Goal: Transaction & Acquisition: Purchase product/service

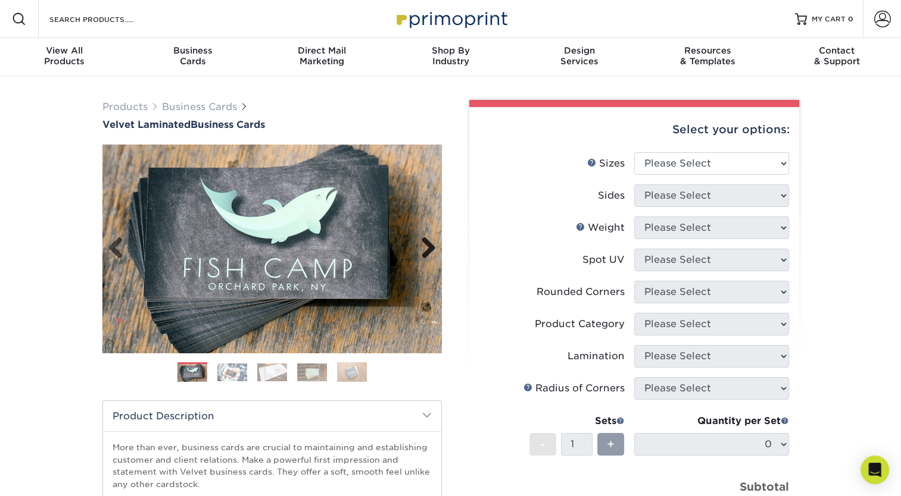
click at [431, 251] on link "Next" at bounding box center [424, 249] width 24 height 24
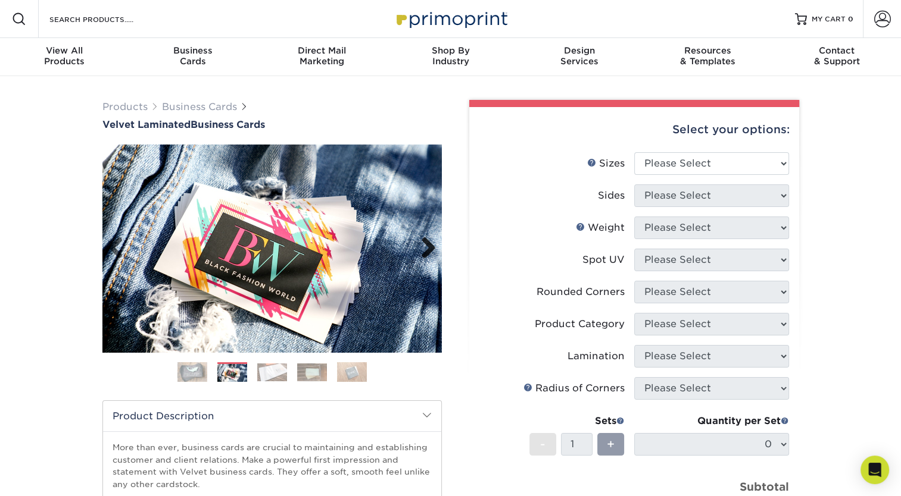
click at [431, 251] on link "Next" at bounding box center [424, 249] width 24 height 24
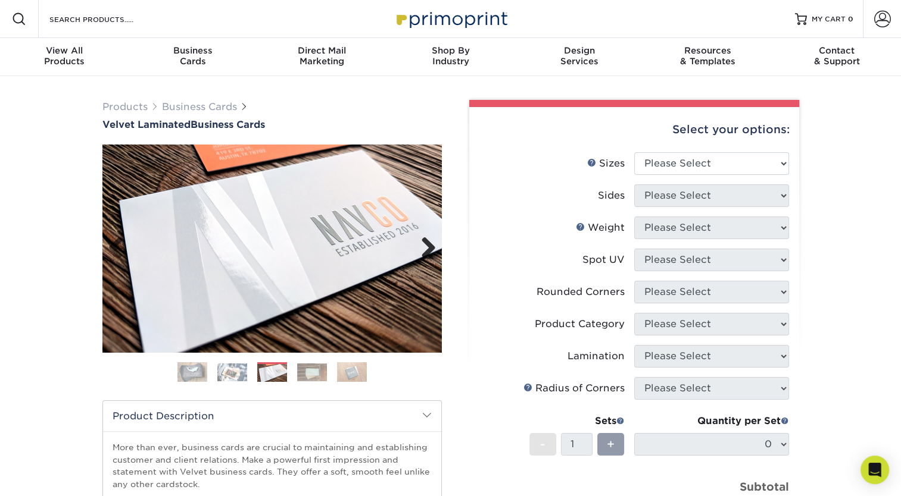
click at [431, 251] on link "Next" at bounding box center [424, 249] width 24 height 24
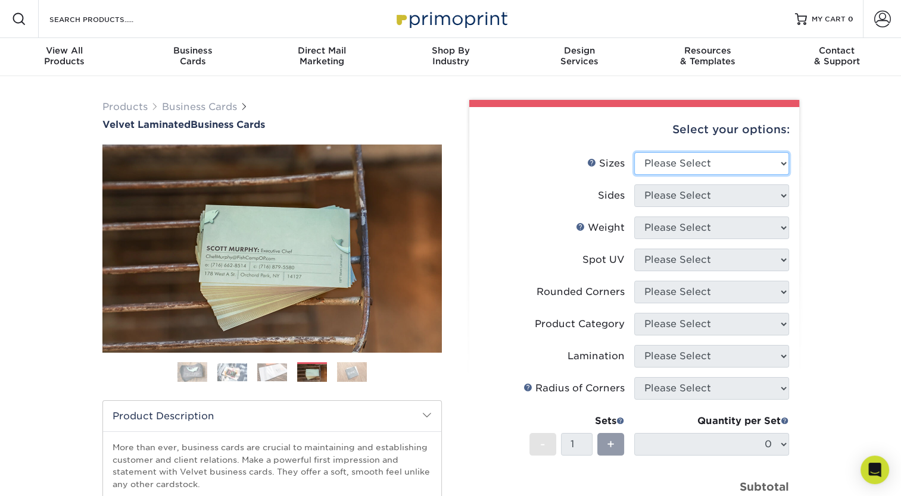
click at [764, 165] on select "Please Select 1.5" x 3.5" - Mini 1.75" x 3.5" - Mini 2" x 2" - Square 2" x 3" -…" at bounding box center [711, 163] width 155 height 23
click at [710, 161] on select "Please Select 1.5" x 3.5" - Mini 1.75" x 3.5" - Mini 2" x 2" - Square 2" x 3" -…" at bounding box center [711, 163] width 155 height 23
select select "2.00x3.50"
click at [634, 152] on select "Please Select 1.5" x 3.5" - Mini 1.75" x 3.5" - Mini 2" x 2" - Square 2" x 3" -…" at bounding box center [711, 163] width 155 height 23
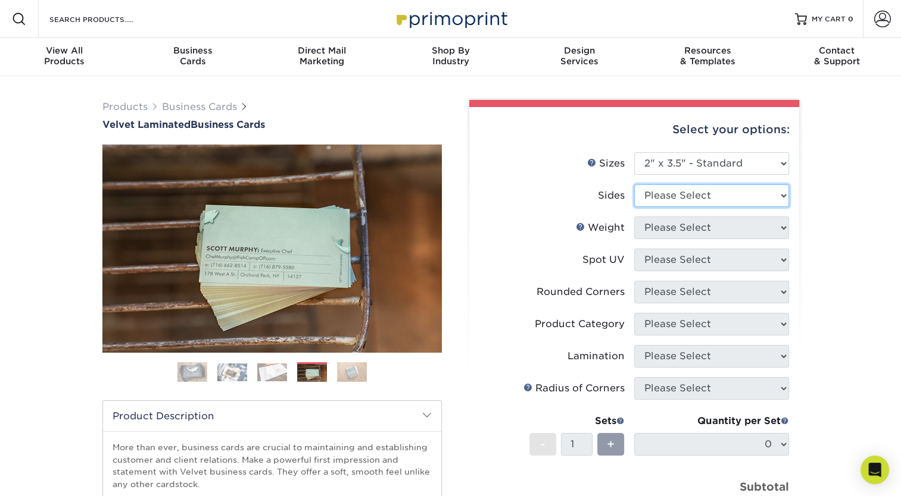
click at [696, 193] on select "Please Select Print Both Sides Print Front Only" at bounding box center [711, 196] width 155 height 23
select select "13abbda7-1d64-4f25-8bb2-c179b224825d"
click at [634, 185] on select "Please Select Print Both Sides Print Front Only" at bounding box center [711, 196] width 155 height 23
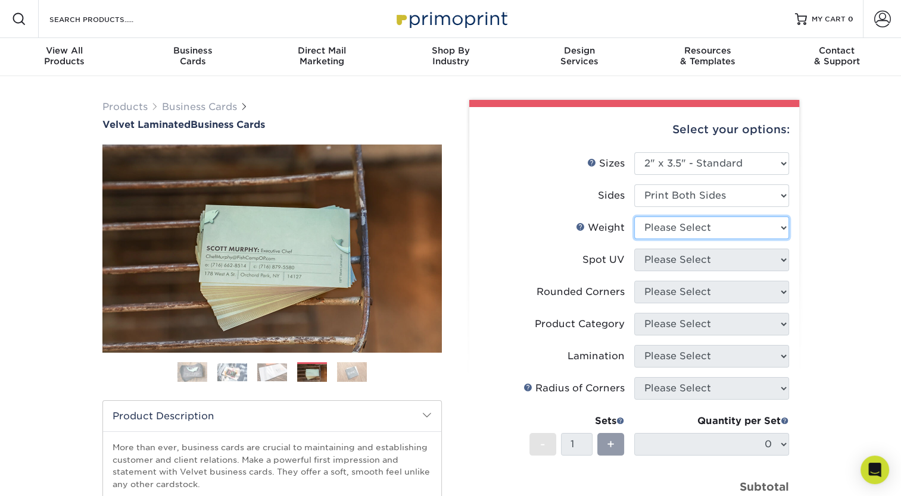
click at [721, 236] on select "Please Select 16PT" at bounding box center [711, 228] width 155 height 23
select select "16PT"
click at [634, 217] on select "Please Select 16PT" at bounding box center [711, 228] width 155 height 23
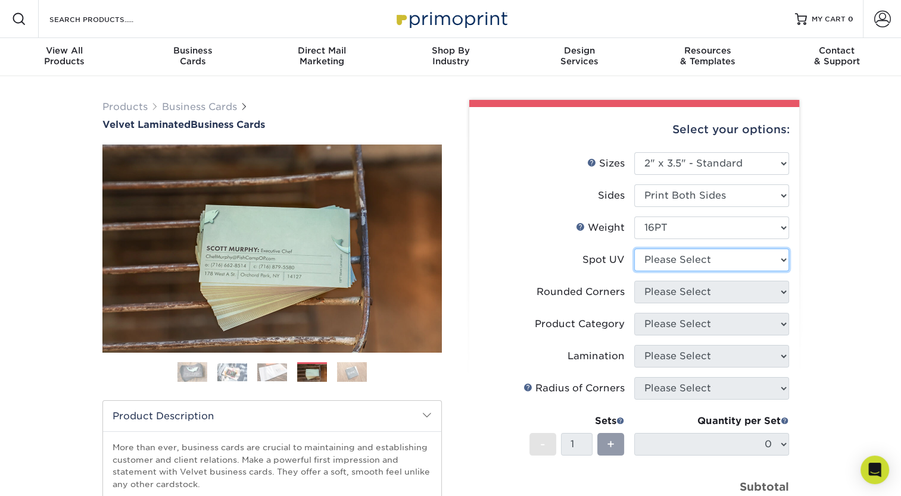
click at [716, 258] on select "Please Select No Spot UV Front and Back (Both Sides) Front Only Back Only" at bounding box center [711, 260] width 155 height 23
select select "1"
click at [634, 249] on select "Please Select No Spot UV Front and Back (Both Sides) Front Only Back Only" at bounding box center [711, 260] width 155 height 23
click at [729, 264] on select "Please Select No Spot UV Front and Back (Both Sides) Front Only Back Only" at bounding box center [711, 260] width 155 height 23
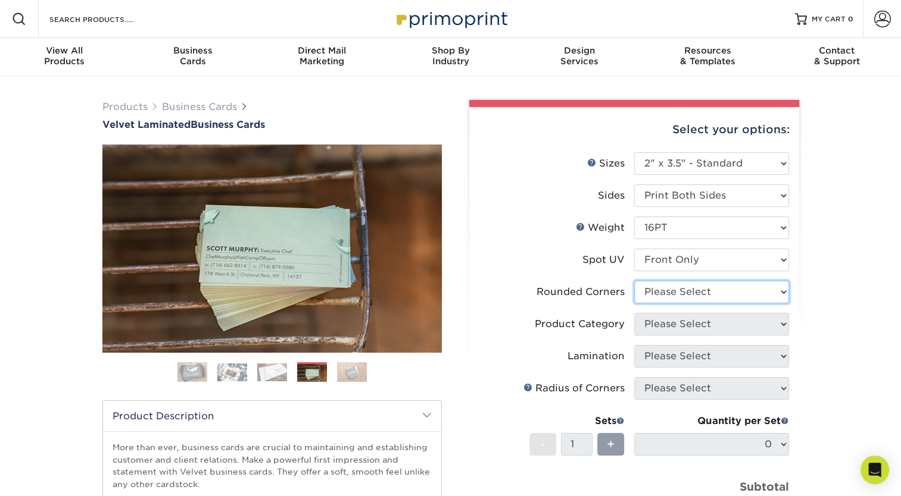
click at [758, 290] on select "Please Select Yes - Round 2 Corners Yes - Round 4 Corners No" at bounding box center [711, 292] width 155 height 23
select select "7672df9e-0e0a-464d-8e1f-920c575e4da3"
click at [634, 281] on select "Please Select Yes - Round 2 Corners Yes - Round 4 Corners No" at bounding box center [711, 292] width 155 height 23
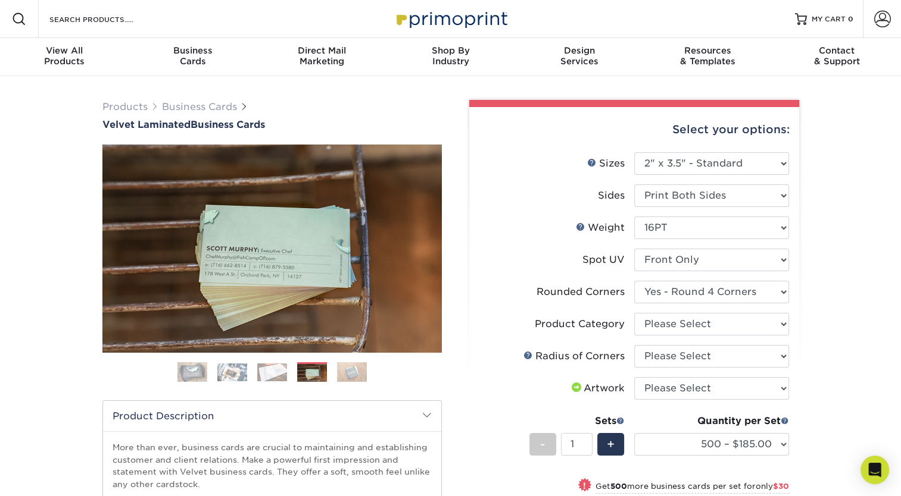
click at [302, 376] on img at bounding box center [312, 373] width 30 height 18
click at [268, 374] on img at bounding box center [272, 373] width 30 height 18
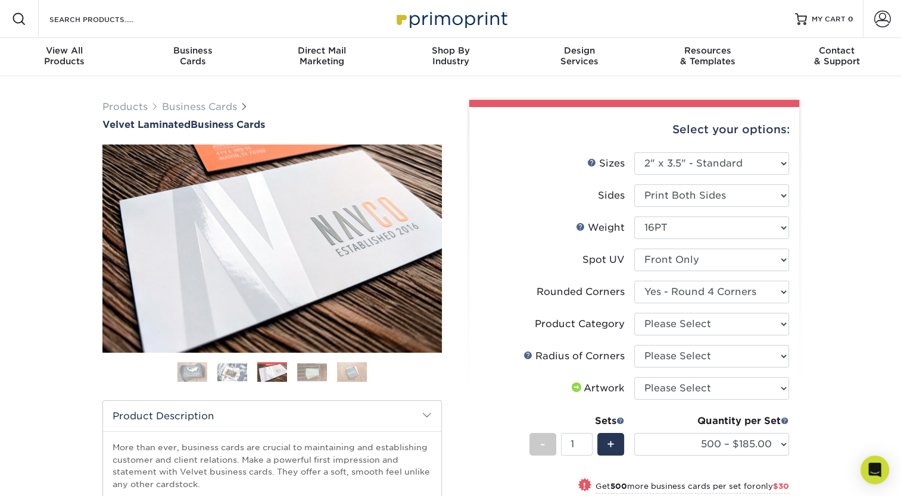
click at [205, 373] on img at bounding box center [192, 373] width 30 height 30
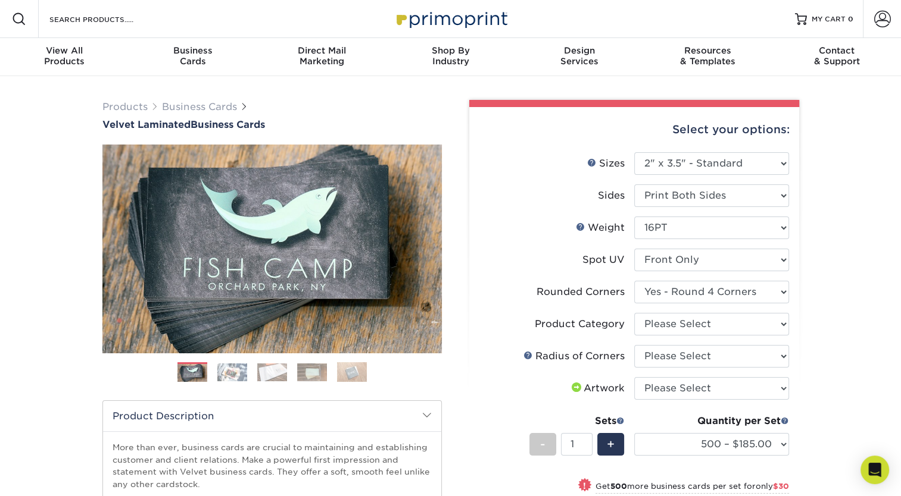
click at [182, 374] on img at bounding box center [192, 373] width 30 height 30
click at [766, 320] on select "Please Select Business Cards" at bounding box center [711, 324] width 155 height 23
select select "3b5148f1-0588-4f88-a218-97bcfdce65c1"
click at [634, 313] on select "Please Select Business Cards" at bounding box center [711, 324] width 155 height 23
click at [749, 361] on select "Please Select Rounded 1/8" Rounded 1/4"" at bounding box center [711, 356] width 155 height 23
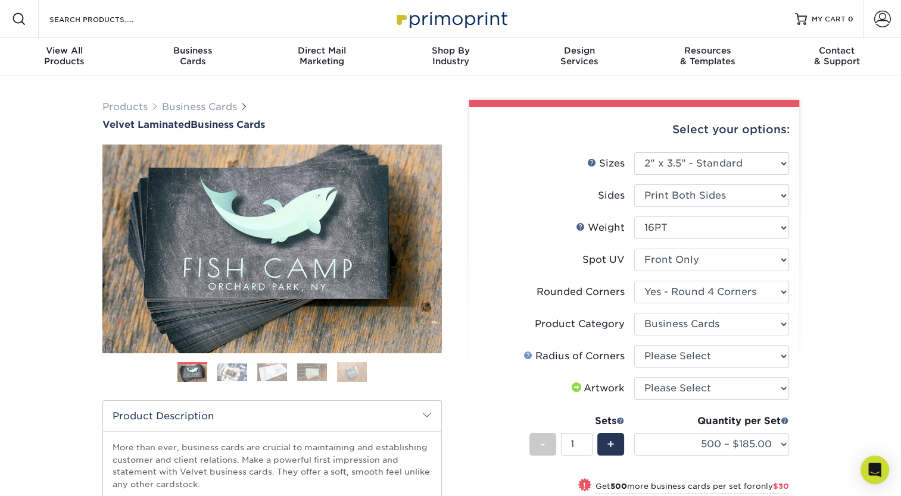
click at [525, 355] on link at bounding box center [528, 356] width 10 height 10
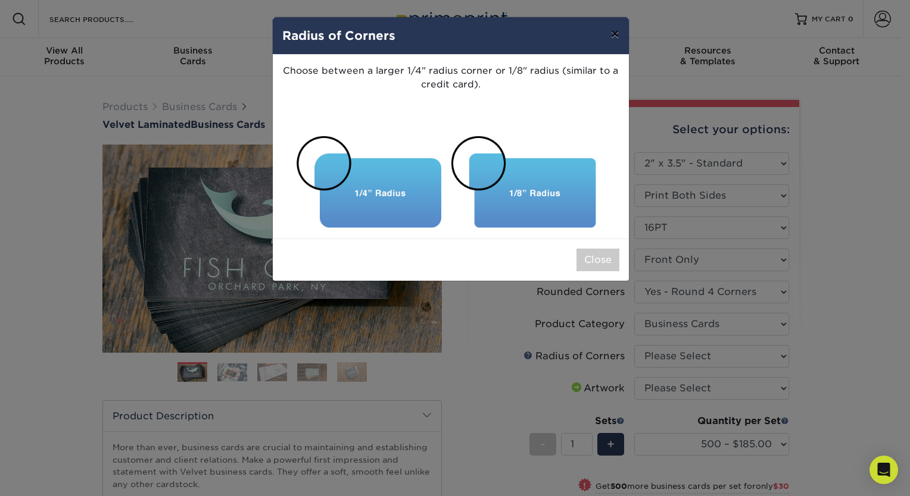
click at [615, 35] on button "×" at bounding box center [614, 33] width 27 height 33
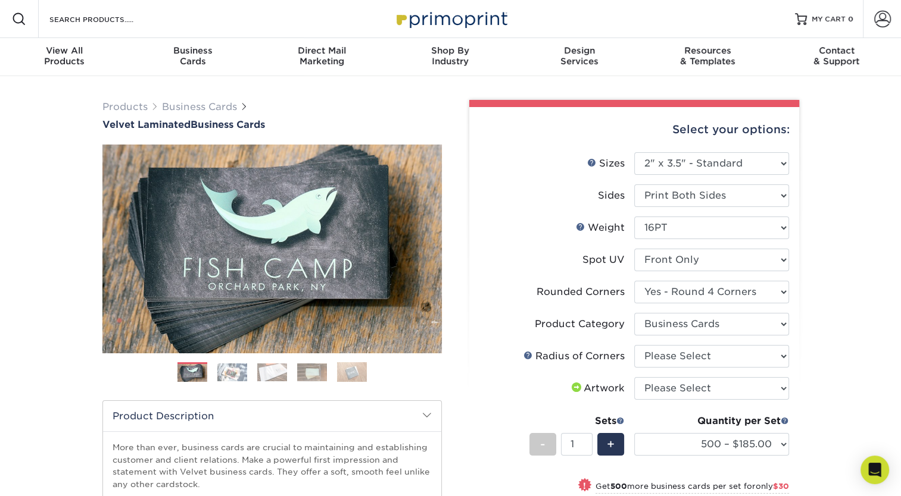
click at [729, 335] on li "Product Category Please Select Business Cards" at bounding box center [634, 329] width 310 height 32
click at [721, 357] on select "Please Select Rounded 1/8" Rounded 1/4"" at bounding box center [711, 356] width 155 height 23
select select "589680c7-ee9a-431b-9d12-d7aeb1386a97"
click at [634, 345] on select "Please Select Rounded 1/8" Rounded 1/4"" at bounding box center [711, 356] width 155 height 23
click at [695, 389] on select "Please Select I will upload files I need a design - $100" at bounding box center [711, 388] width 155 height 23
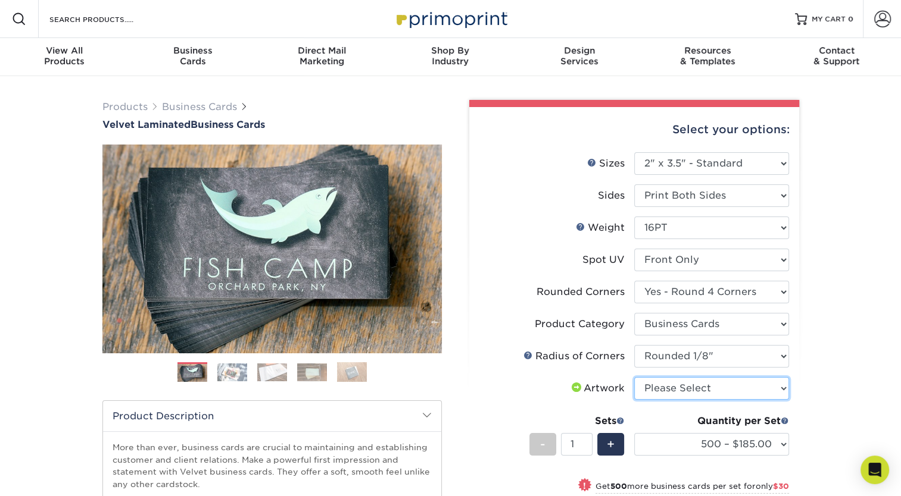
select select "upload"
click at [634, 377] on select "Please Select I will upload files I need a design - $100" at bounding box center [711, 388] width 155 height 23
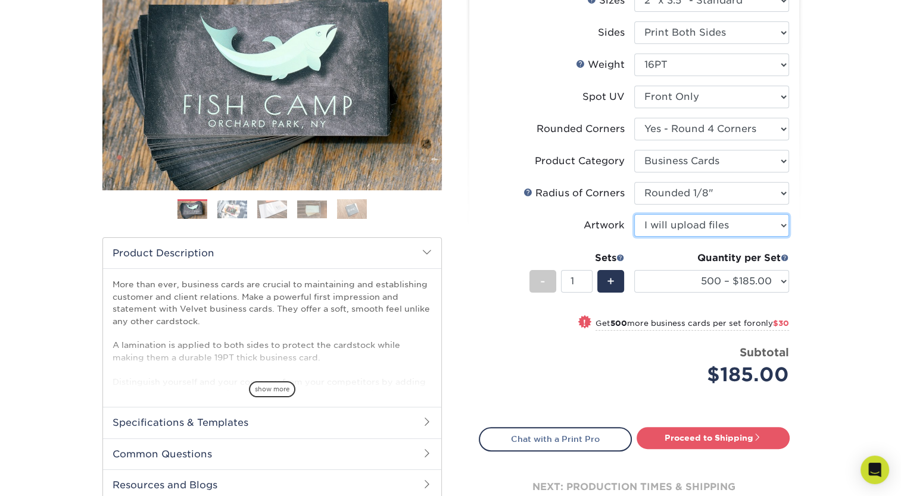
scroll to position [176, 0]
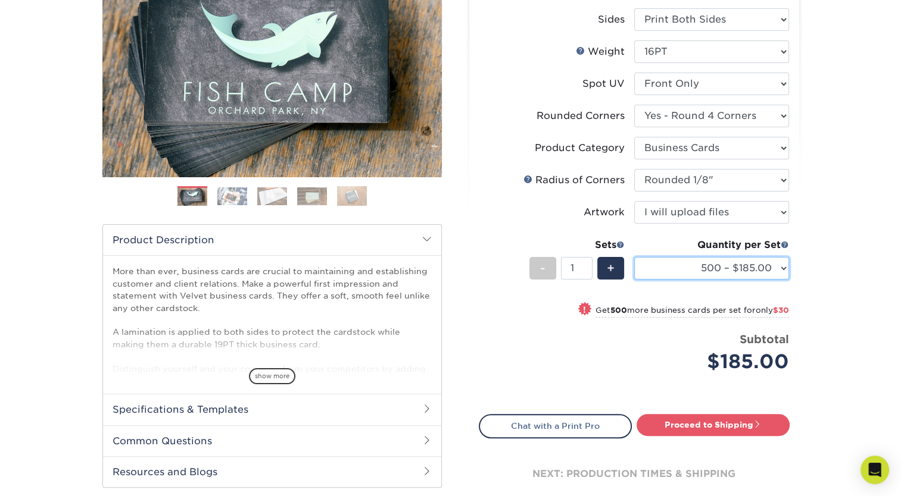
click at [764, 263] on select "500 – $185.00 1000 – $215.00 2500 – $518.00 5000 – $869.00 10000 – $1557.00" at bounding box center [711, 268] width 155 height 23
click at [805, 264] on div "Select your options: Sizes Help Sizes Please Select 1.5" x 3.5" - Mini -" at bounding box center [629, 222] width 357 height 596
click at [783, 242] on span at bounding box center [784, 244] width 8 height 8
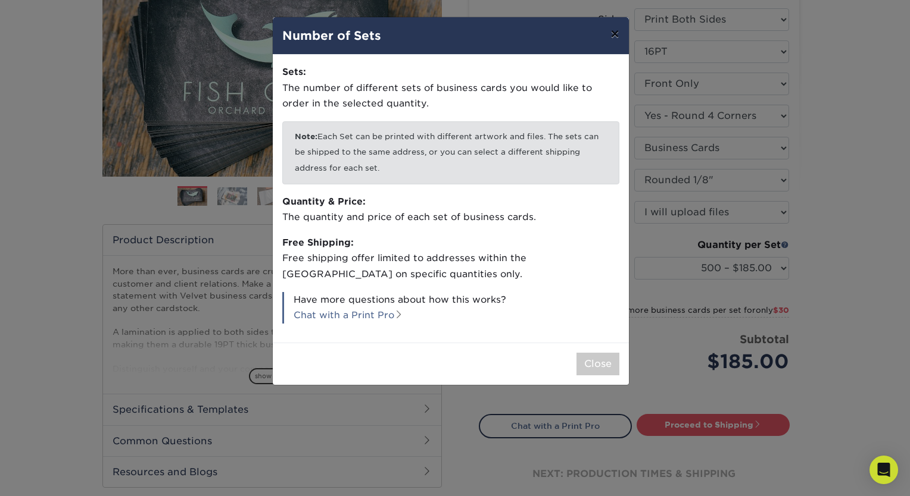
click at [614, 36] on button "×" at bounding box center [614, 33] width 27 height 33
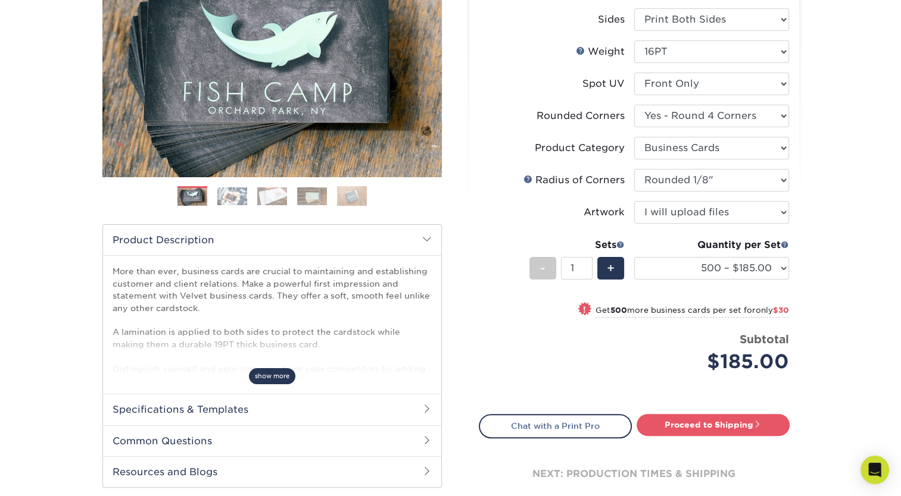
click at [282, 375] on span "show more" at bounding box center [272, 376] width 46 height 16
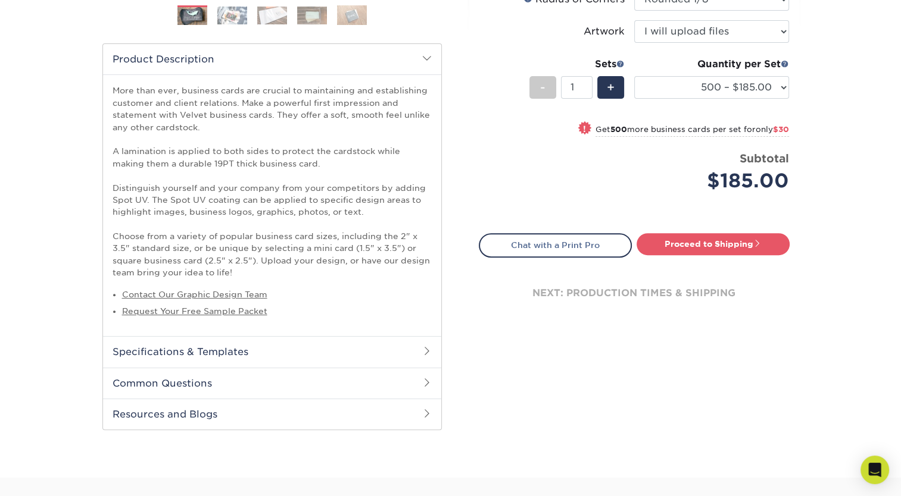
scroll to position [358, 0]
click at [733, 240] on link "Proceed to Shipping" at bounding box center [712, 243] width 153 height 21
type input "Set 1"
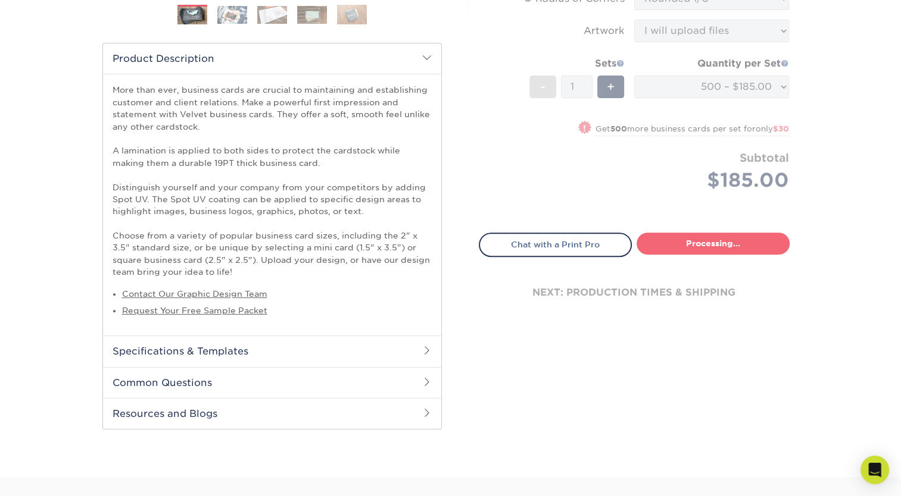
select select "17f778df-9369-4ad5-8ca2-d61a48b8ef27"
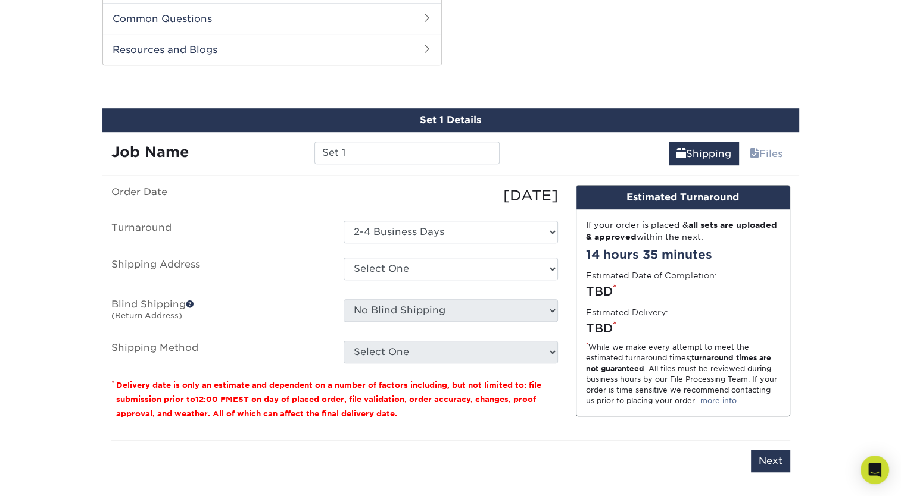
scroll to position [728, 0]
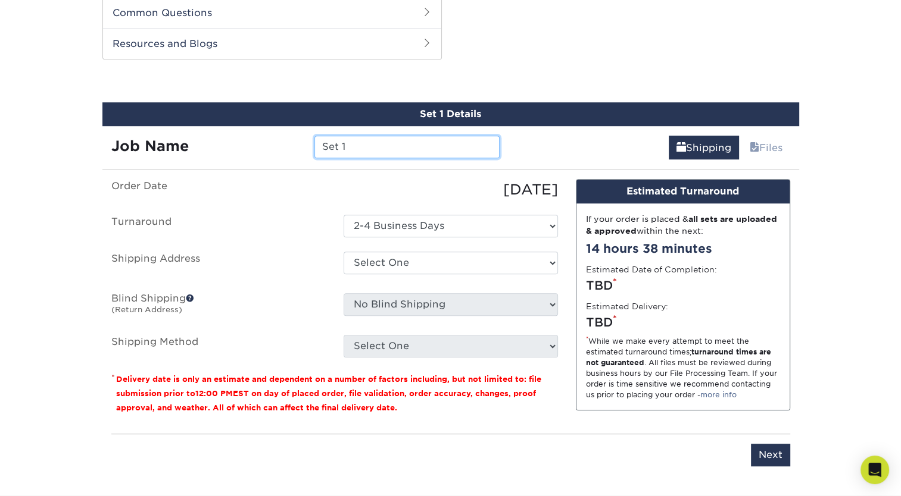
click at [388, 148] on input "Set 1" at bounding box center [406, 147] width 185 height 23
drag, startPoint x: 386, startPoint y: 148, endPoint x: 271, endPoint y: 150, distance: 114.3
click at [271, 150] on div "Job Name Set 1" at bounding box center [305, 147] width 407 height 23
click at [489, 149] on input "Untamed Timber Business Cards" at bounding box center [406, 147] width 185 height 23
type input "Untamed Timber Business Cards"
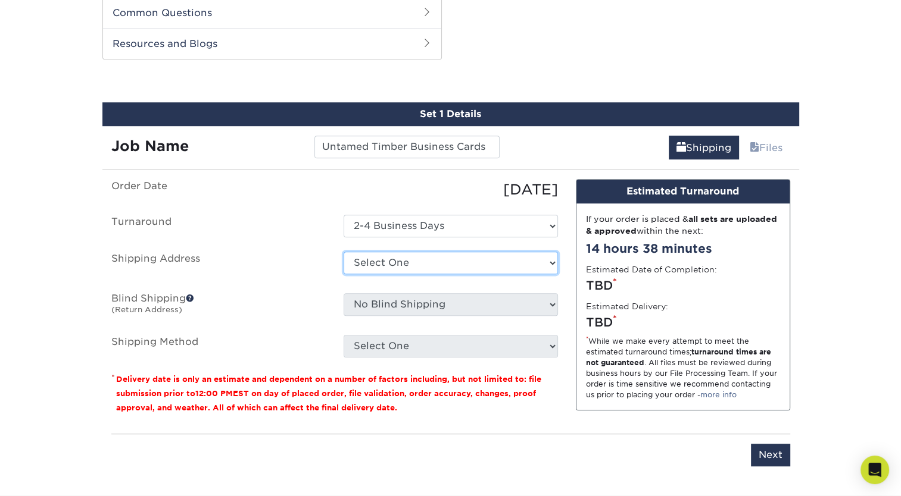
click at [486, 261] on select "Select One + Add New Address - Login" at bounding box center [450, 263] width 214 height 23
select select "newaddress"
click at [343, 252] on select "Select One + Add New Address - Login" at bounding box center [450, 263] width 214 height 23
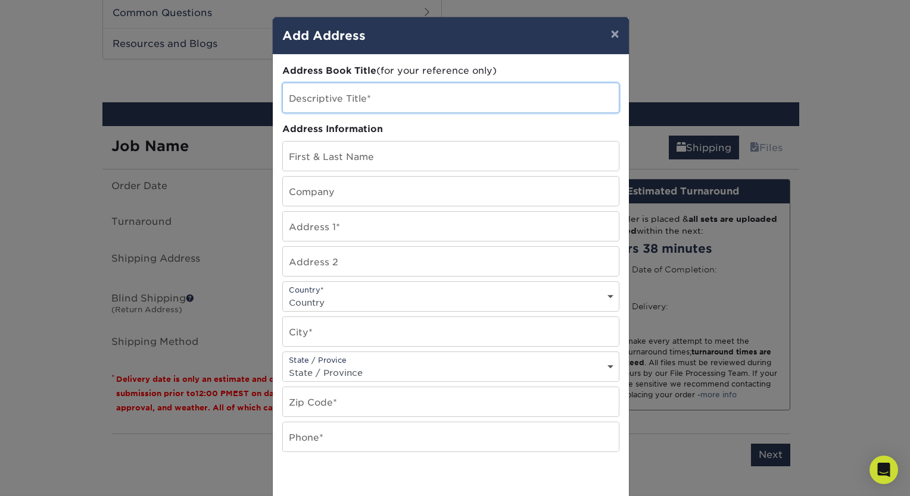
click at [435, 101] on input "text" at bounding box center [451, 97] width 336 height 29
type input "Untamed Timber"
click at [810, 296] on div "× Add Address Address Book Title (for your reference only) Descriptive Title* U…" at bounding box center [455, 248] width 910 height 496
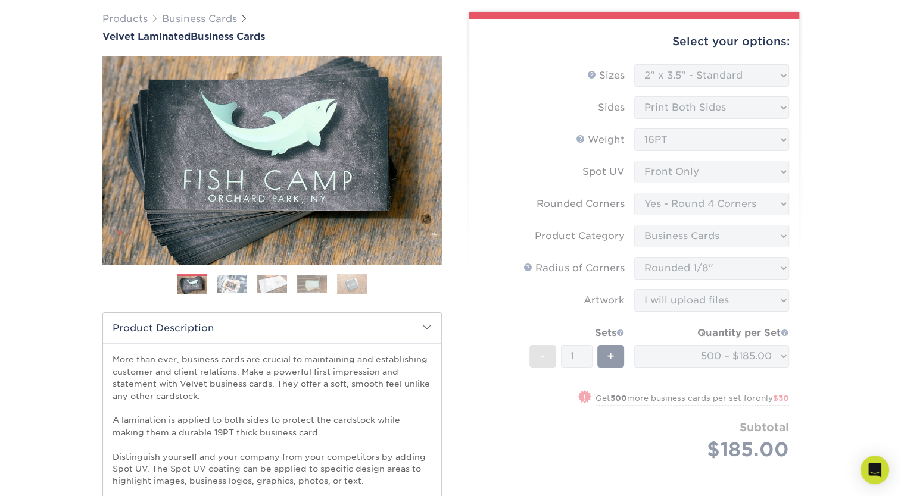
scroll to position [0, 0]
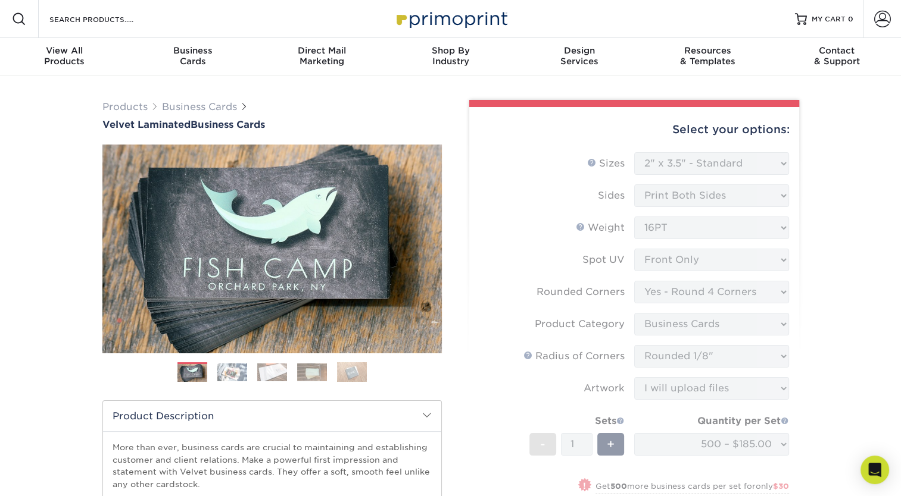
drag, startPoint x: 898, startPoint y: 118, endPoint x: 898, endPoint y: 186, distance: 68.5
drag, startPoint x: 898, startPoint y: 186, endPoint x: 871, endPoint y: 195, distance: 28.1
click at [736, 265] on form "Sizes Help Sizes Please Select 1.5" x 3.5" - Mini 1.75" x 3.5" - Mini 2" x 2" -…" at bounding box center [634, 364] width 311 height 424
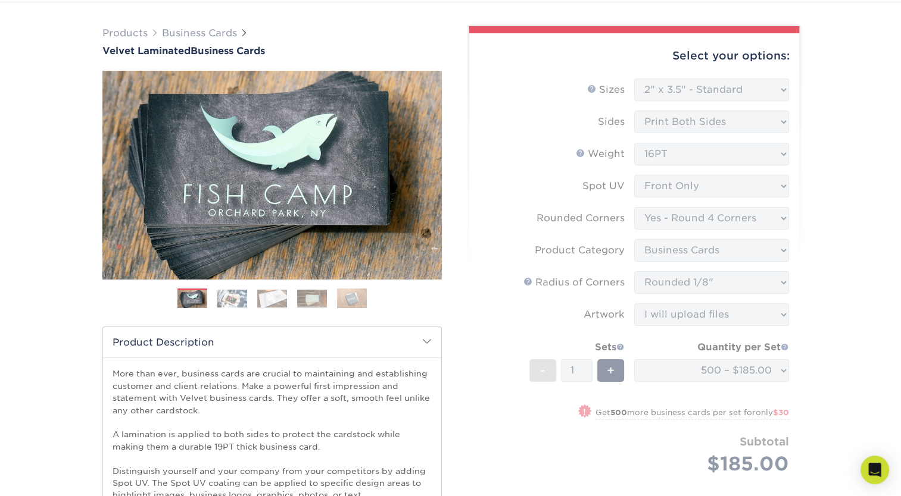
scroll to position [48, 0]
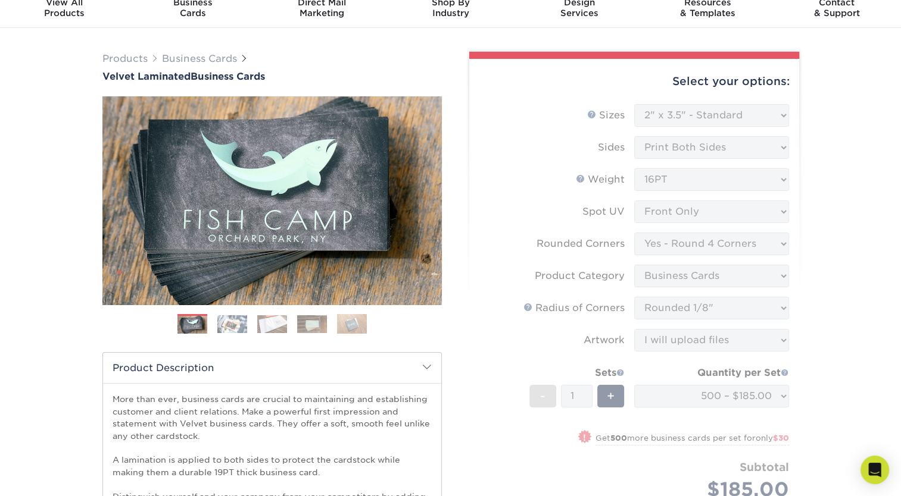
click at [741, 213] on form "Sizes Help Sizes Please Select 1.5" x 3.5" - Mini 1.75" x 3.5" - Mini 2" x 2" -…" at bounding box center [634, 316] width 311 height 424
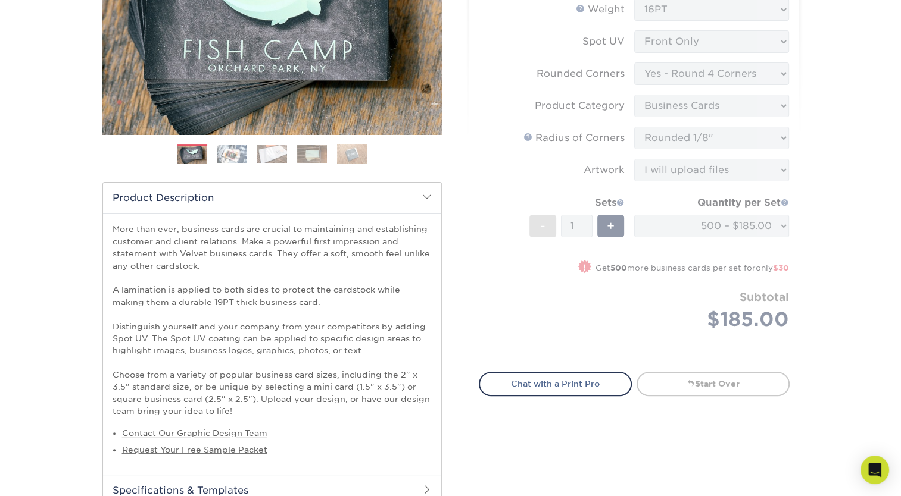
scroll to position [311, 0]
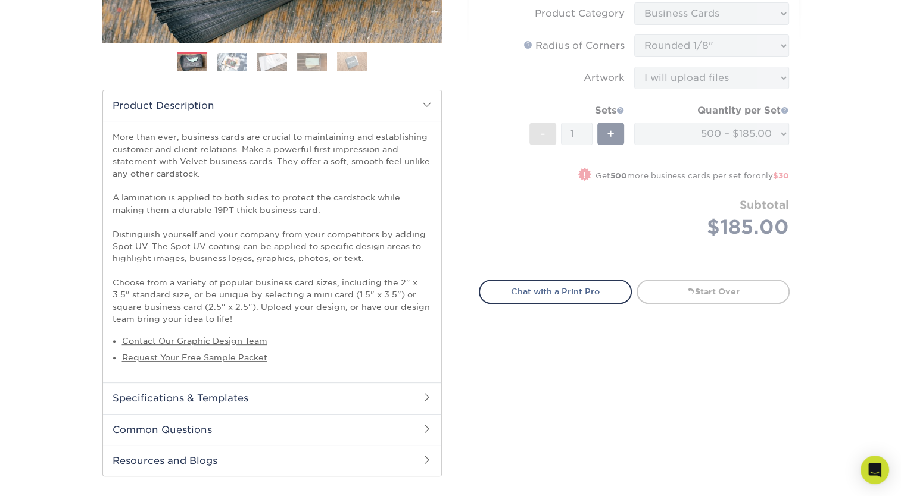
click at [697, 304] on div "Select your options: Sizes Help Sizes Please Select 1.5" x 3.5" - Mini 1.75" x …" at bounding box center [634, 54] width 330 height 517
click at [699, 302] on div "Select your options: Sizes Help Sizes Please Select 1.5" x 3.5" - Mini 1.75" x …" at bounding box center [634, 54] width 330 height 517
click at [707, 299] on link "Start Over" at bounding box center [712, 292] width 153 height 24
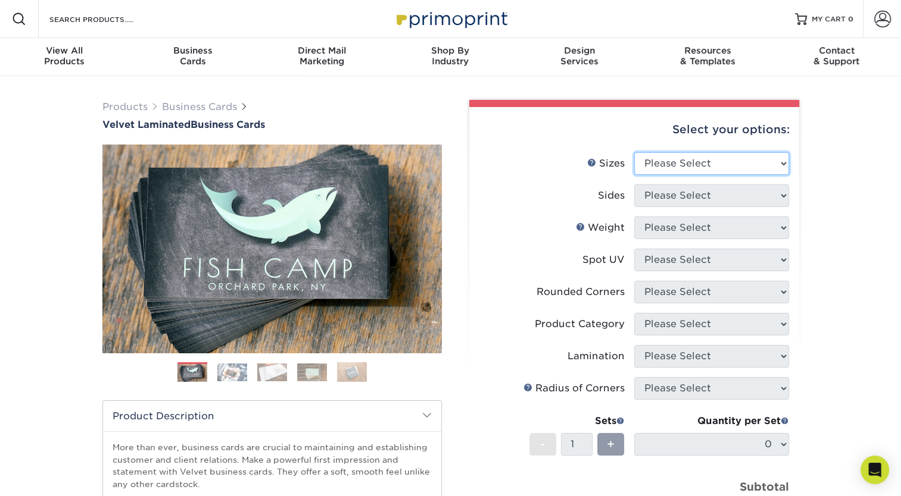
click at [646, 157] on select "Please Select 1.5" x 3.5" - Mini 1.75" x 3.5" - Mini 2" x 2" - Square 2" x 3" -…" at bounding box center [711, 163] width 155 height 23
select select "2.00x3.50"
click at [634, 152] on select "Please Select 1.5" x 3.5" - Mini 1.75" x 3.5" - Mini 2" x 2" - Square 2" x 3" -…" at bounding box center [711, 163] width 155 height 23
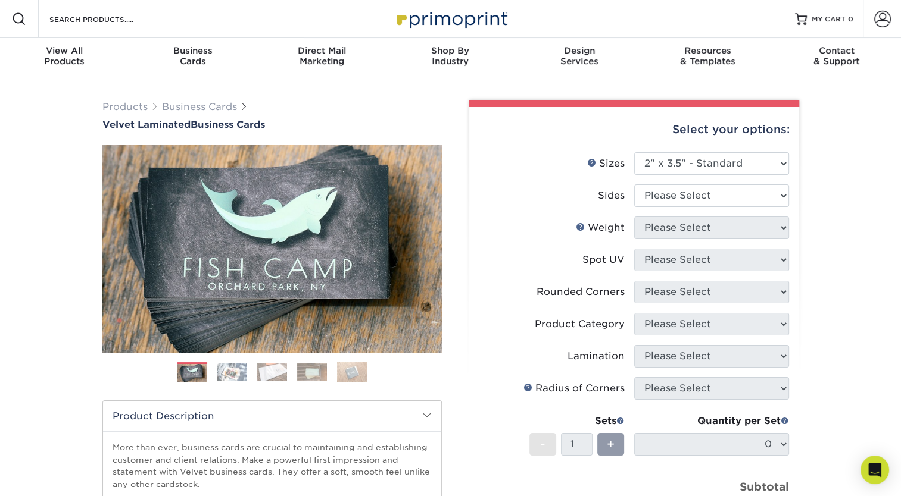
click at [692, 207] on li "Sides Please Select Print Both Sides Print Front Only" at bounding box center [634, 201] width 310 height 32
click at [700, 196] on select "Please Select Print Both Sides Print Front Only" at bounding box center [711, 196] width 155 height 23
select select "13abbda7-1d64-4f25-8bb2-c179b224825d"
click at [634, 185] on select "Please Select Print Both Sides Print Front Only" at bounding box center [711, 196] width 155 height 23
click at [714, 227] on select "Please Select 16PT" at bounding box center [711, 228] width 155 height 23
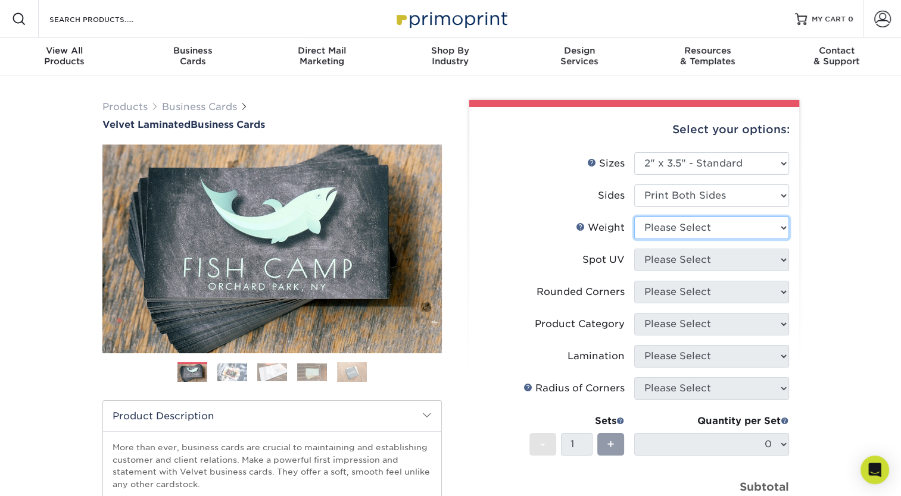
select select "16PT"
click at [634, 217] on select "Please Select 16PT" at bounding box center [711, 228] width 155 height 23
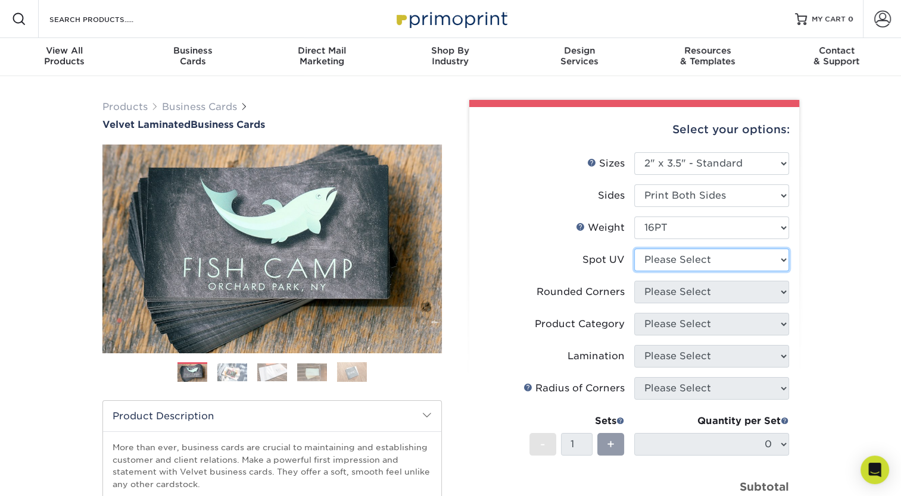
click at [704, 268] on select "Please Select No Spot UV Front and Back (Both Sides) Front Only Back Only" at bounding box center [711, 260] width 155 height 23
select select "0"
click at [634, 249] on select "Please Select No Spot UV Front and Back (Both Sides) Front Only Back Only" at bounding box center [711, 260] width 155 height 23
click at [706, 292] on select "Please Select Yes - Round 2 Corners Yes - Round 4 Corners No" at bounding box center [711, 292] width 155 height 23
select select "7672df9e-0e0a-464d-8e1f-920c575e4da3"
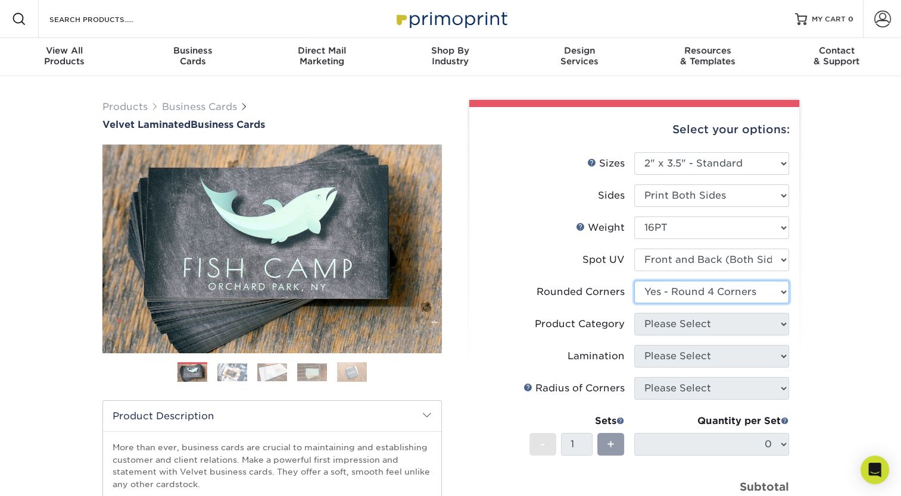
click at [634, 281] on select "Please Select Yes - Round 2 Corners Yes - Round 4 Corners No" at bounding box center [711, 292] width 155 height 23
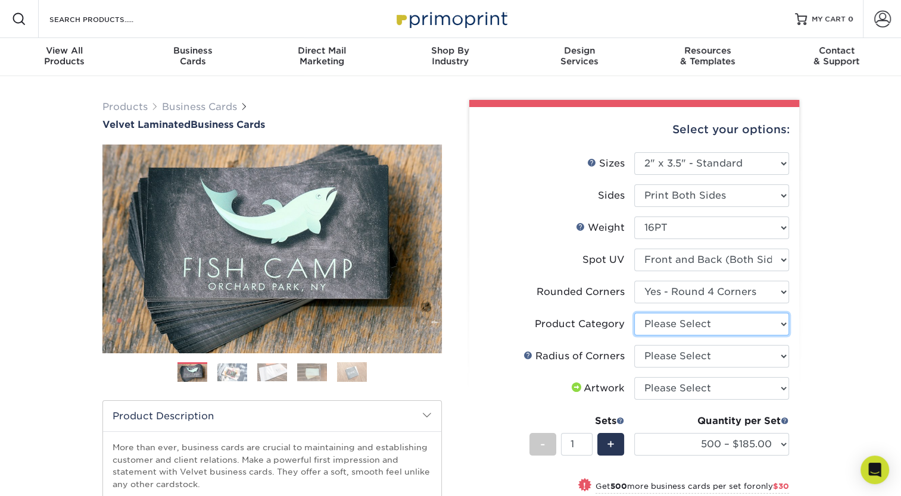
click at [717, 329] on select "Please Select Business Cards" at bounding box center [711, 324] width 155 height 23
select select "3b5148f1-0588-4f88-a218-97bcfdce65c1"
click at [634, 313] on select "Please Select Business Cards" at bounding box center [711, 324] width 155 height 23
click at [714, 359] on select "Please Select Rounded 1/8" Rounded 1/4"" at bounding box center [711, 356] width 155 height 23
select select "589680c7-ee9a-431b-9d12-d7aeb1386a97"
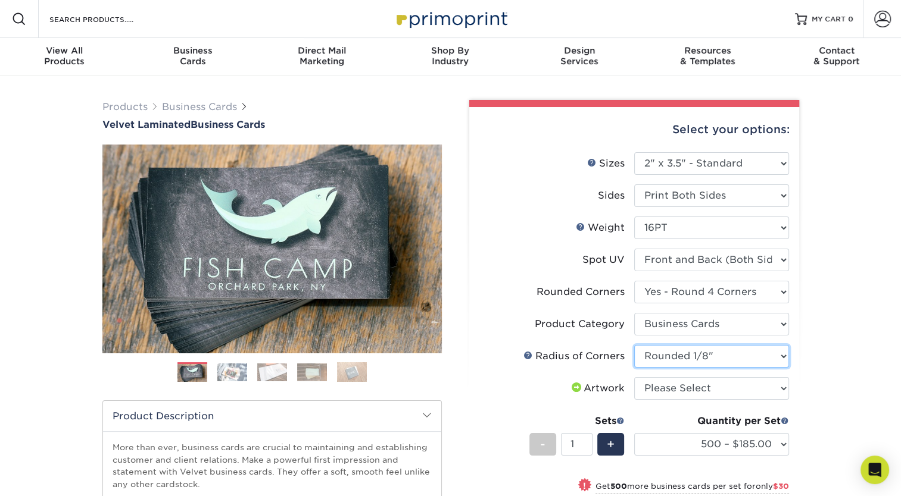
click at [634, 345] on select "Please Select Rounded 1/8" Rounded 1/4"" at bounding box center [711, 356] width 155 height 23
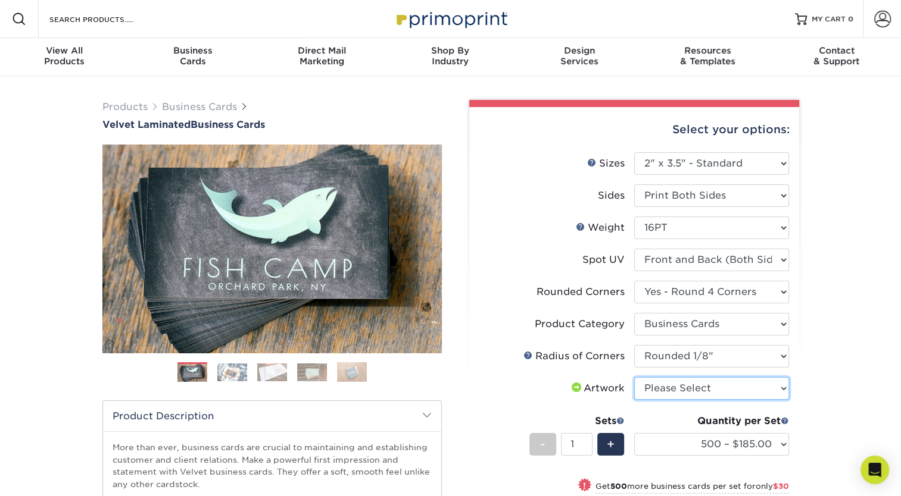
click at [710, 391] on select "Please Select I will upload files I need a design - $100" at bounding box center [711, 388] width 155 height 23
select select "upload"
click at [634, 377] on select "Please Select I will upload files I need a design - $100" at bounding box center [711, 388] width 155 height 23
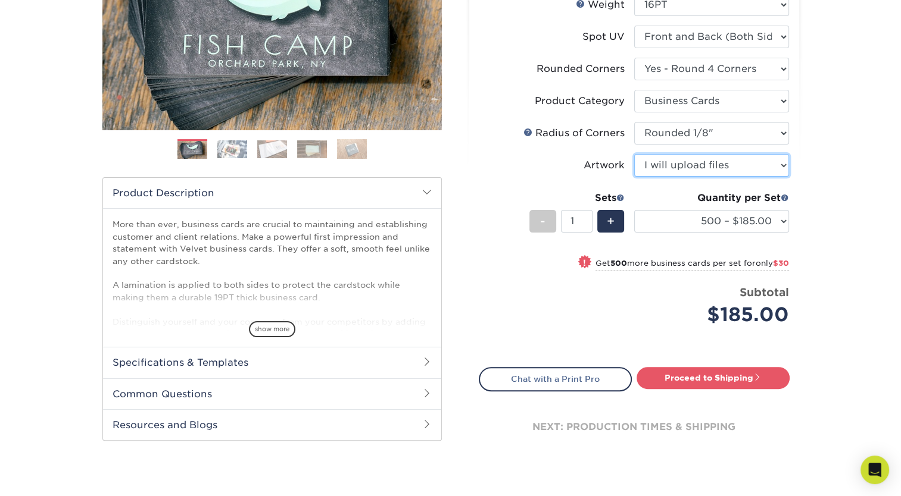
scroll to position [229, 0]
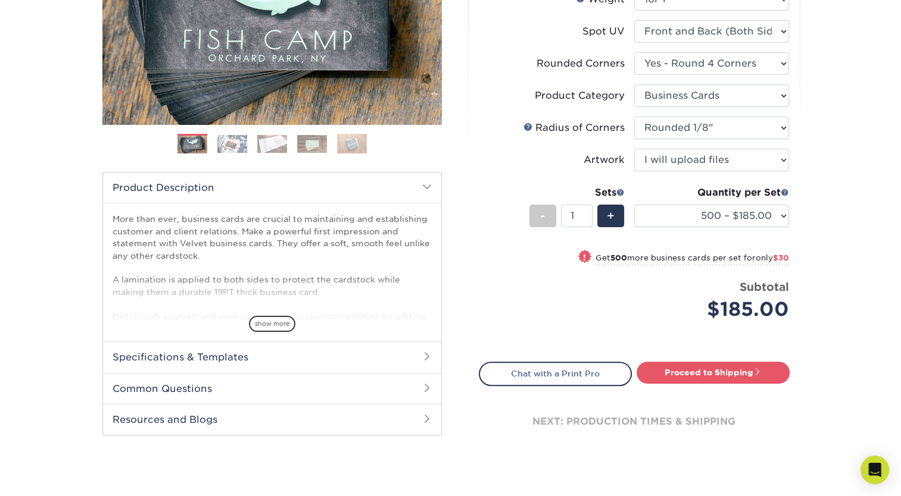
click at [345, 357] on h2 "Specifications & Templates" at bounding box center [272, 357] width 338 height 31
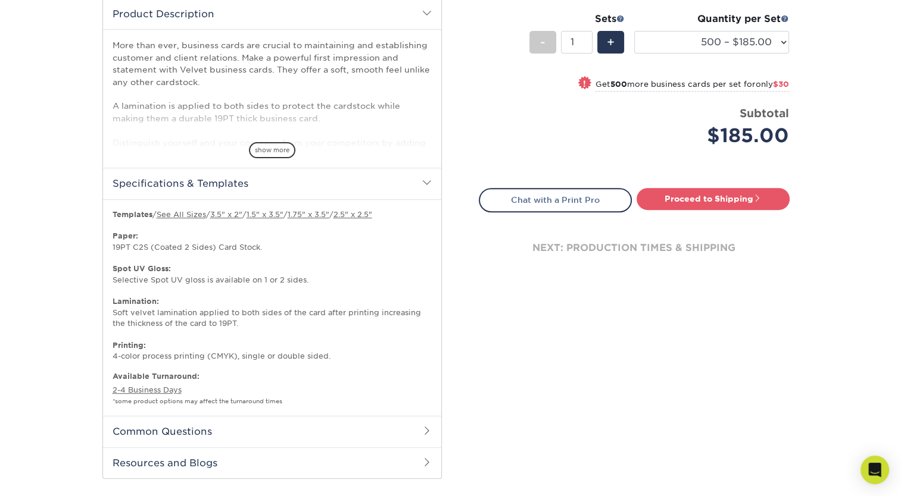
scroll to position [410, 0]
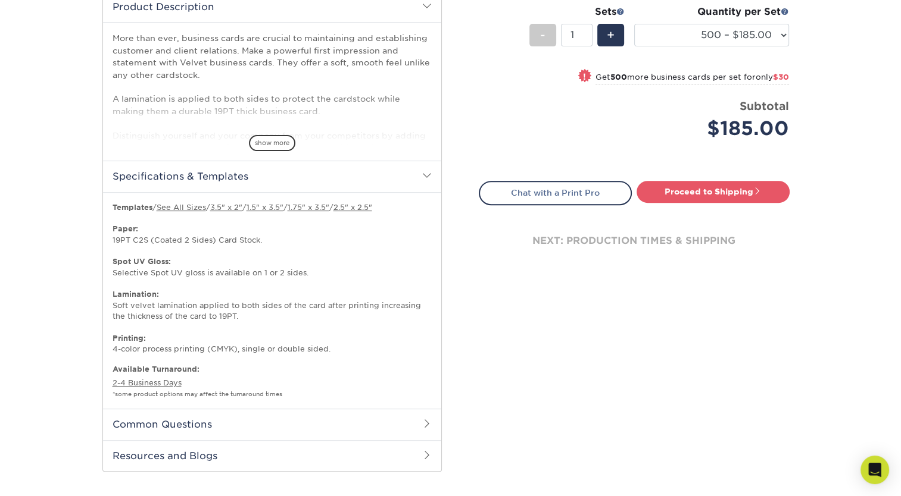
drag, startPoint x: 899, startPoint y: 235, endPoint x: 904, endPoint y: 242, distance: 9.1
click at [900, 242] on html "Resources Menu Search Products Account SIGN IN CREATE AN ACCOUNT forgot passwor…" at bounding box center [450, 228] width 901 height 1277
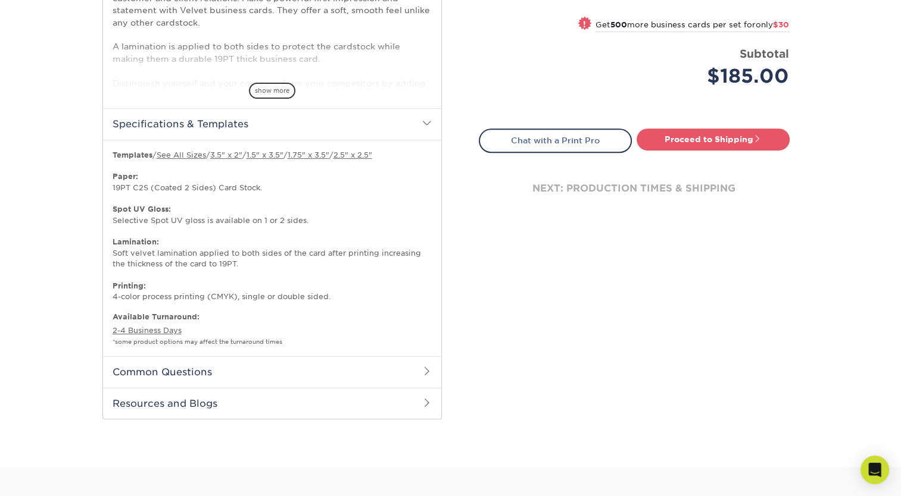
scroll to position [463, 0]
click at [395, 368] on h2 "Common Questions" at bounding box center [272, 370] width 338 height 31
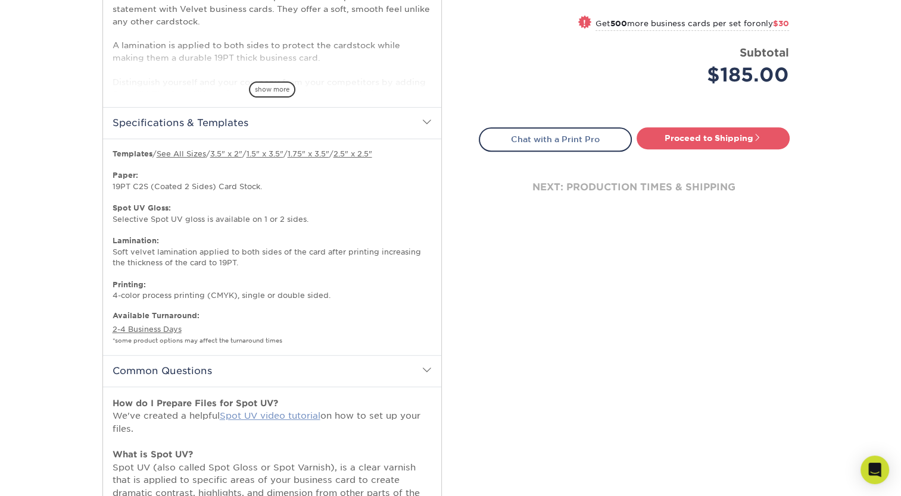
click at [261, 413] on link "Spot UV video tutorial" at bounding box center [270, 416] width 101 height 10
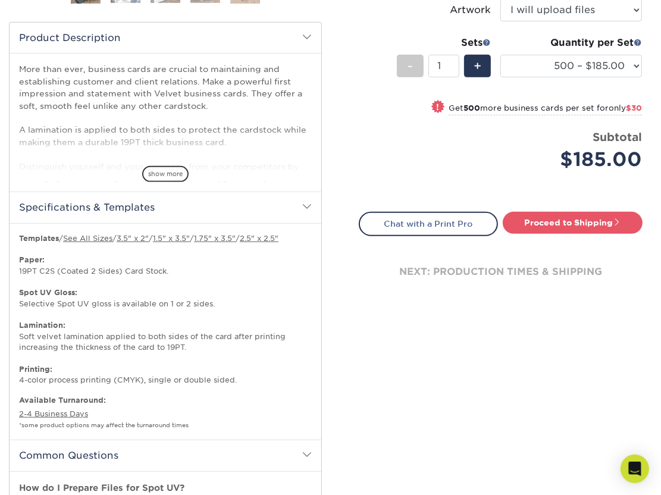
scroll to position [403, 0]
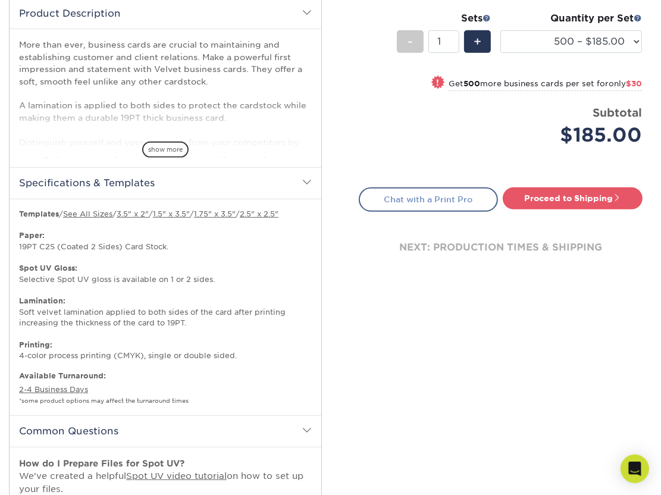
click at [473, 190] on link "Chat with a Print Pro" at bounding box center [429, 200] width 140 height 24
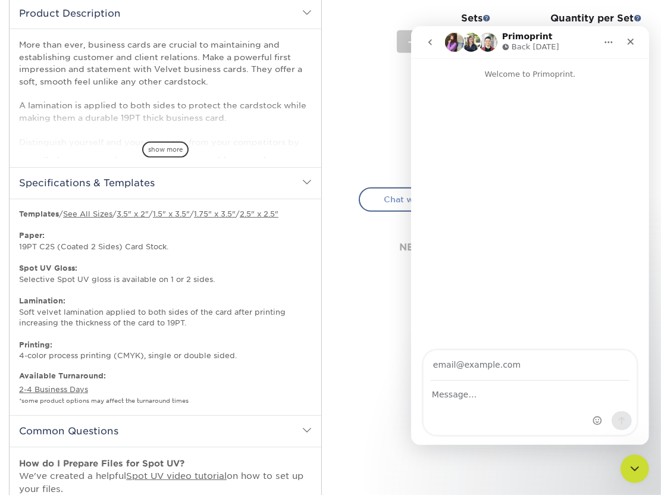
scroll to position [0, 0]
click at [637, 34] on div "Close" at bounding box center [630, 40] width 21 height 21
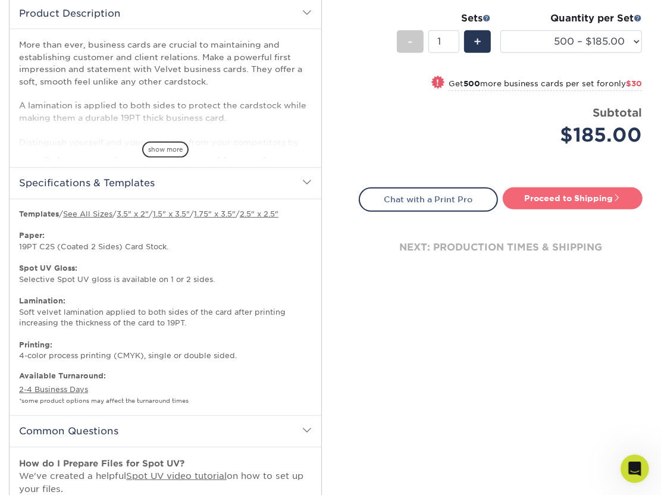
click at [595, 201] on link "Proceed to Shipping" at bounding box center [573, 198] width 140 height 21
type input "Set 1"
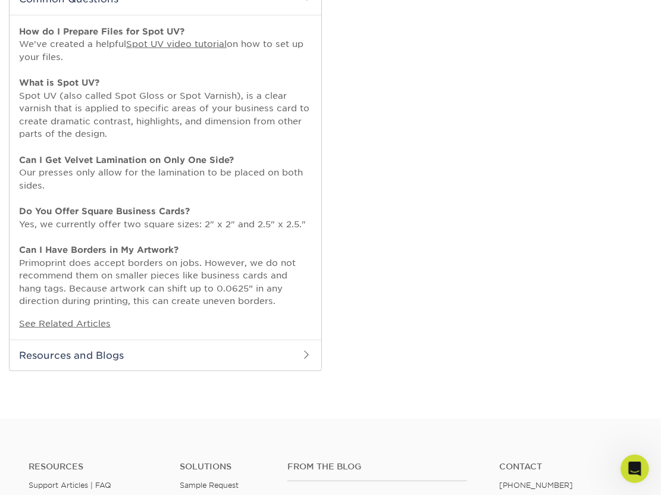
select select "324fe1f0-70d0-4914-adf4-8f61103db615"
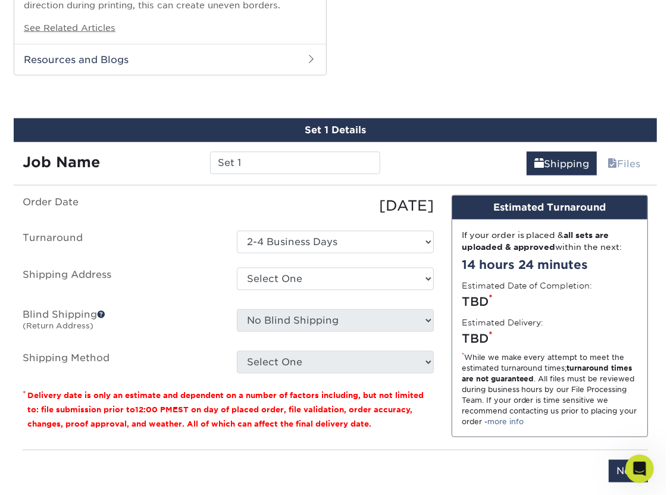
scroll to position [1147, 0]
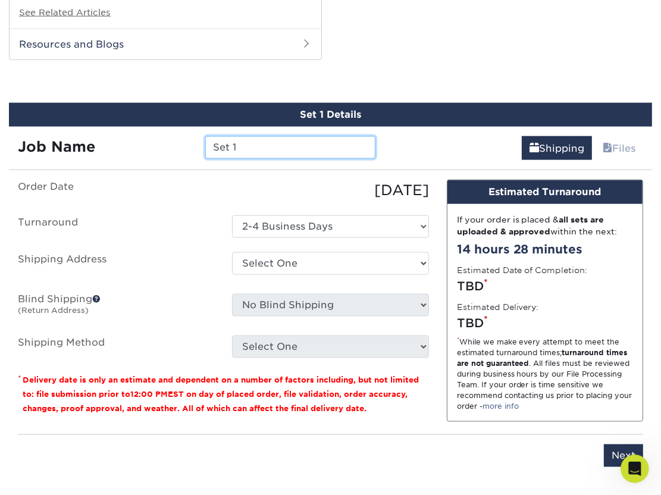
click at [320, 157] on input "Set 1" at bounding box center [290, 147] width 170 height 23
type input "S"
type input "Untamed Timber"
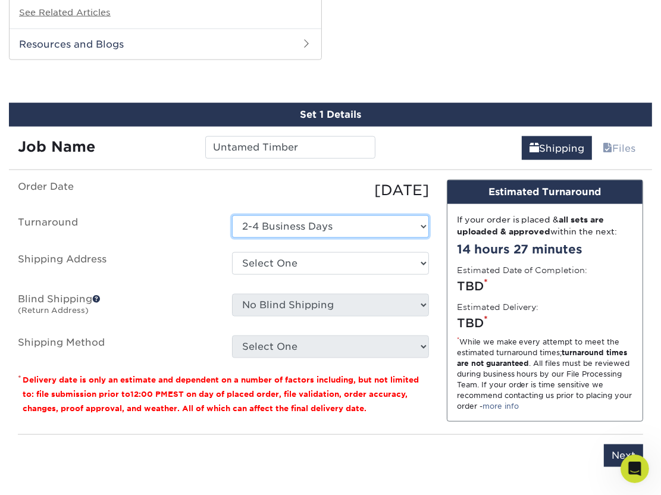
click at [352, 230] on select "Select One 2-4 Business Days" at bounding box center [330, 226] width 196 height 23
click at [367, 192] on div "[DATE]" at bounding box center [330, 190] width 214 height 21
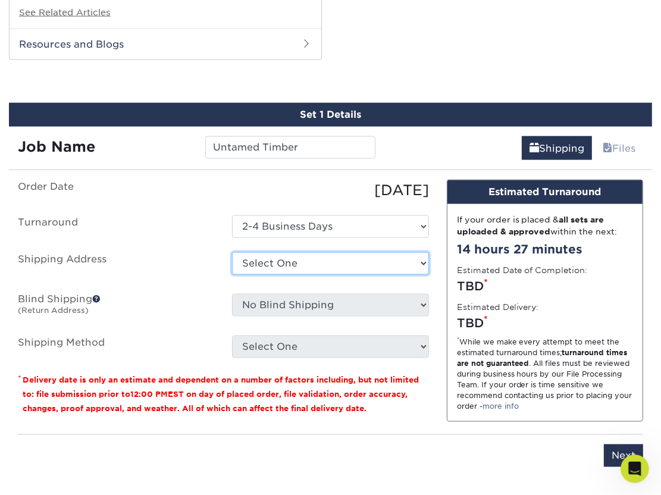
click at [348, 256] on select "Select One + Add New Address - Login" at bounding box center [330, 263] width 196 height 23
select select "newaddress"
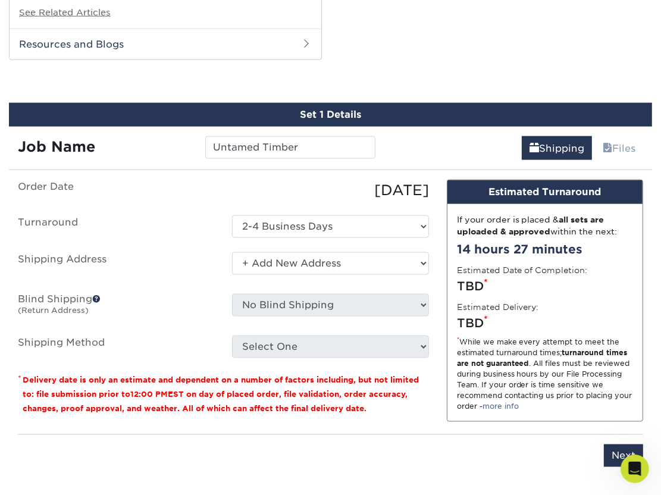
click at [232, 252] on select "Select One + Add New Address - Login" at bounding box center [330, 263] width 196 height 23
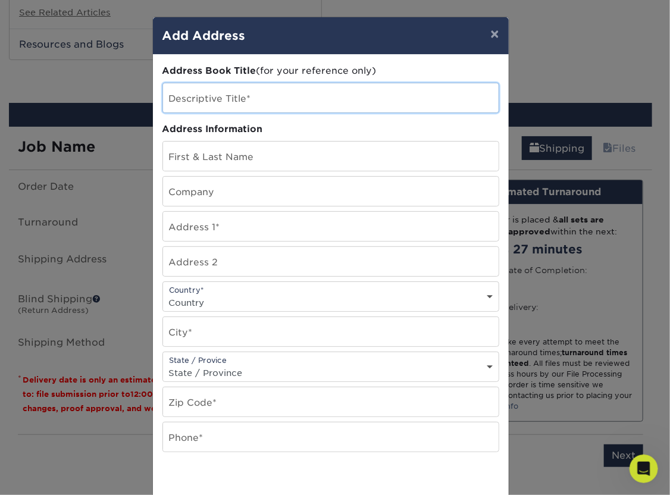
click at [270, 101] on input "text" at bounding box center [331, 97] width 336 height 29
type input "Untamed Timber LLC"
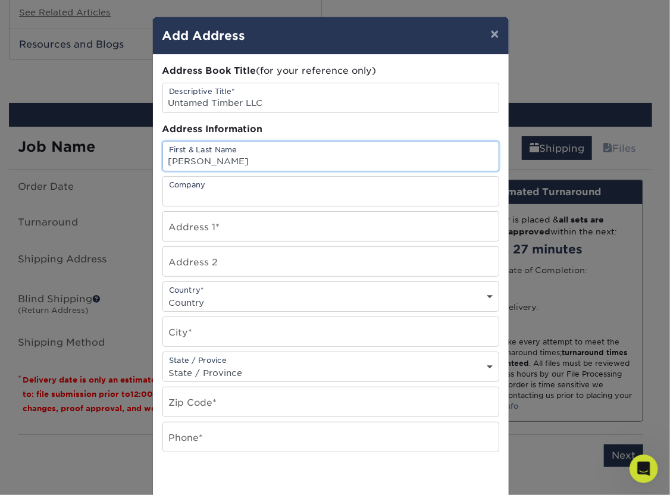
click at [262, 168] on input "Mikayla HIx" at bounding box center [331, 156] width 336 height 29
type input "Mikayla Hix"
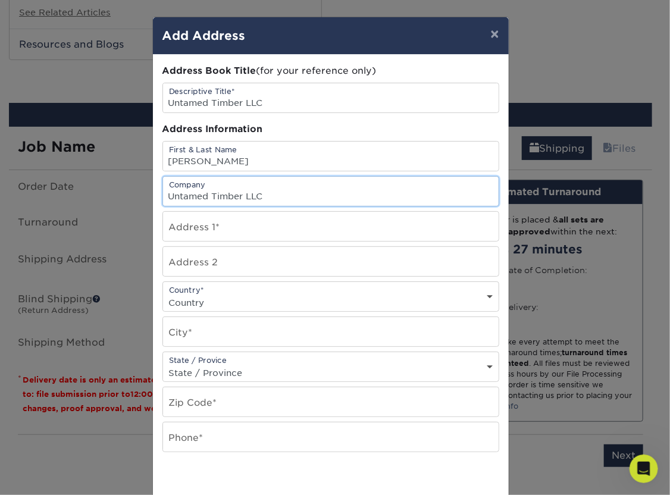
type input "Untamed Timber LLC"
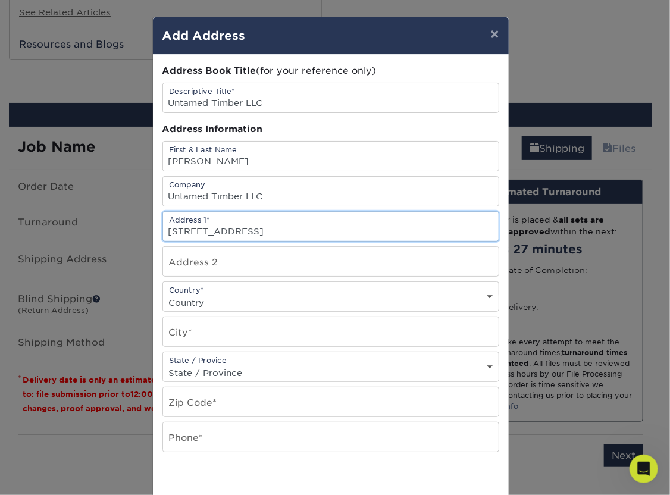
type input "101 W Cedar St"
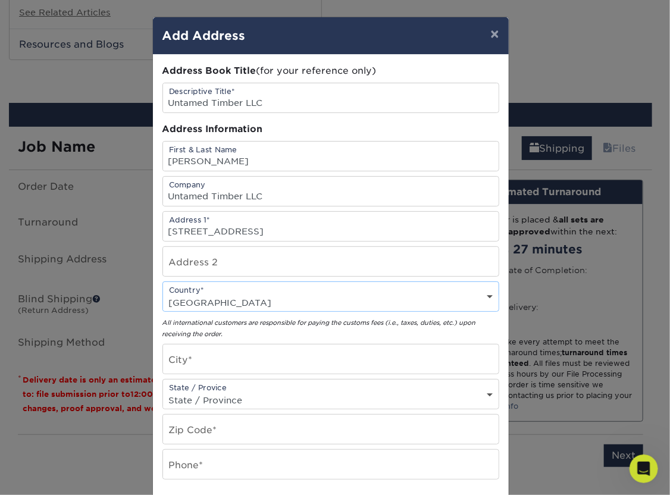
click at [250, 294] on select "Country United States Canada ----------------------------- Afghanistan Albania …" at bounding box center [331, 302] width 336 height 17
select select "US"
click at [163, 294] on select "Country United States Canada ----------------------------- Afghanistan Albania …" at bounding box center [331, 302] width 336 height 17
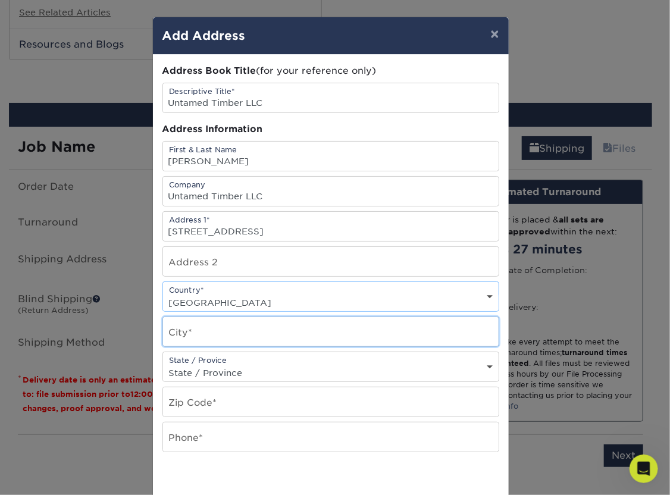
click at [254, 317] on input "text" at bounding box center [331, 331] width 336 height 29
type input "Bonduel"
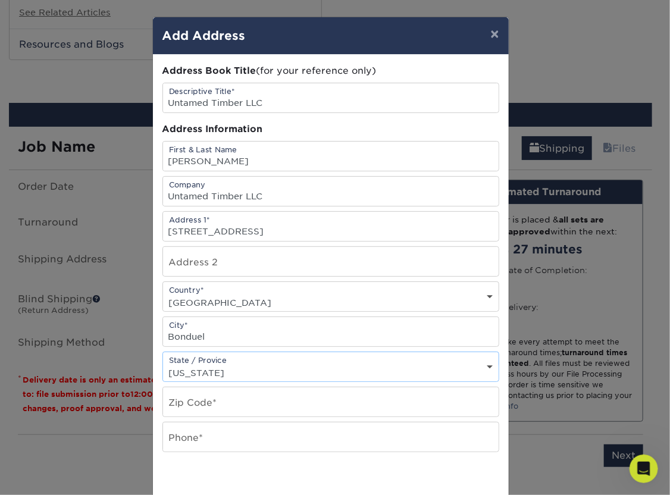
select select "WI"
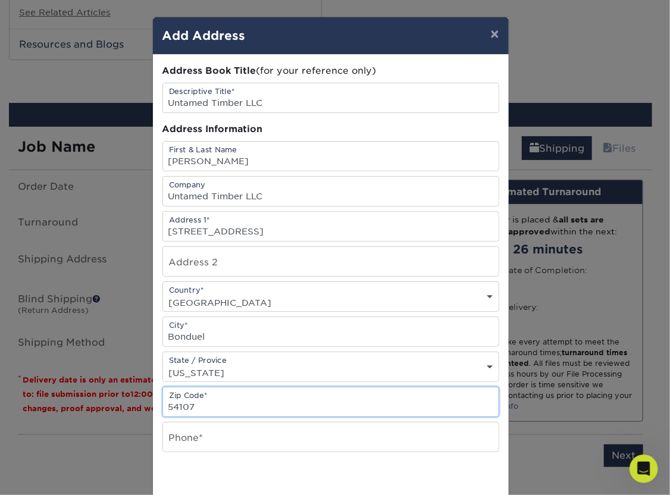
type input "54107"
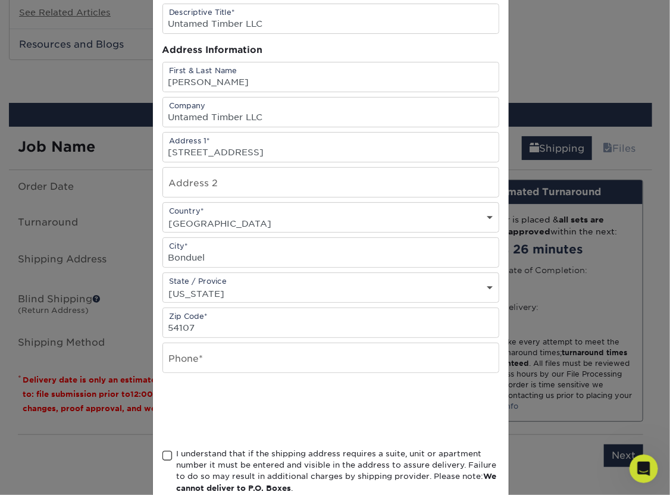
scroll to position [87, 0]
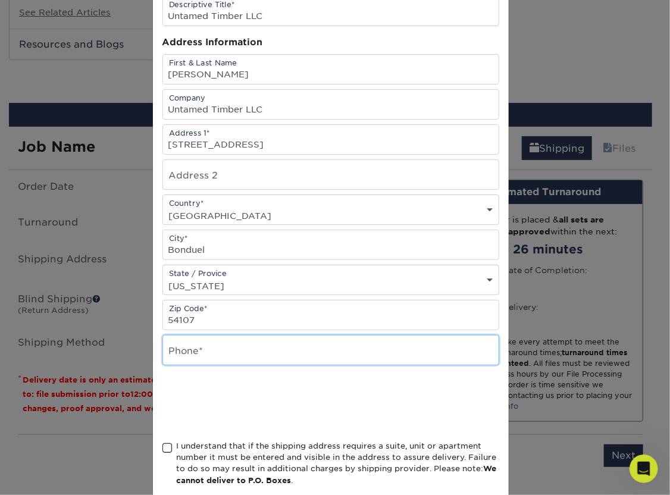
click at [318, 358] on input "text" at bounding box center [331, 350] width 336 height 29
type input "7158502477"
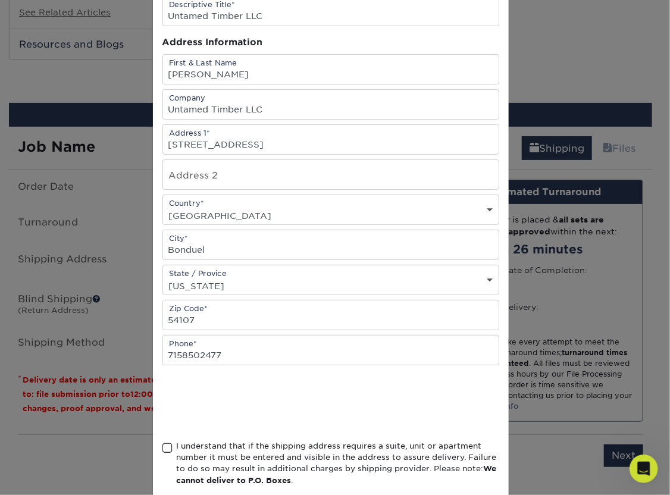
scroll to position [148, 0]
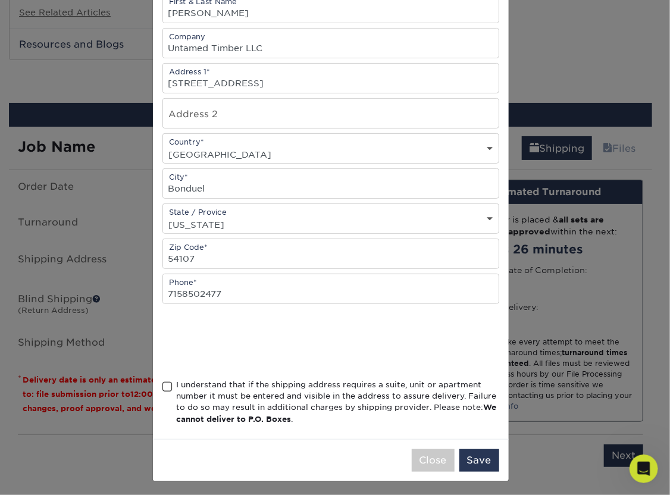
click at [163, 382] on span at bounding box center [168, 387] width 10 height 11
click at [0, 0] on input "I understand that if the shipping address requires a suite, unit or apartment n…" at bounding box center [0, 0] width 0 height 0
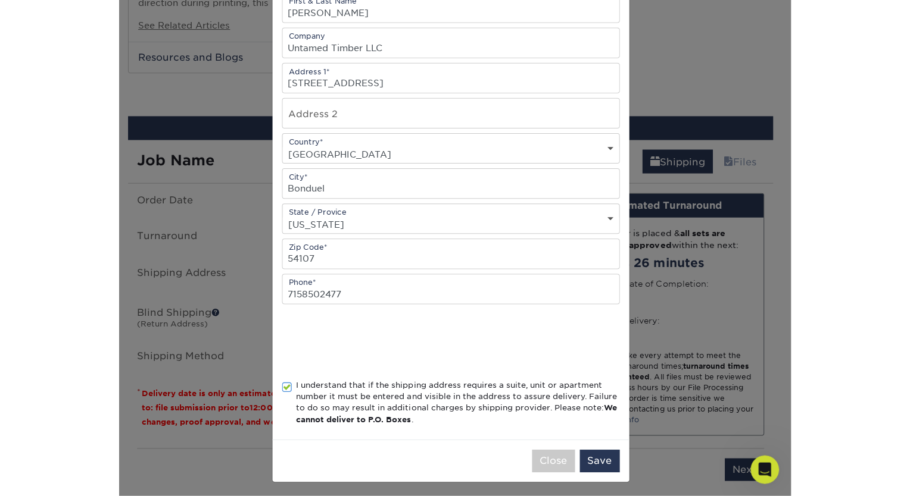
scroll to position [147, 0]
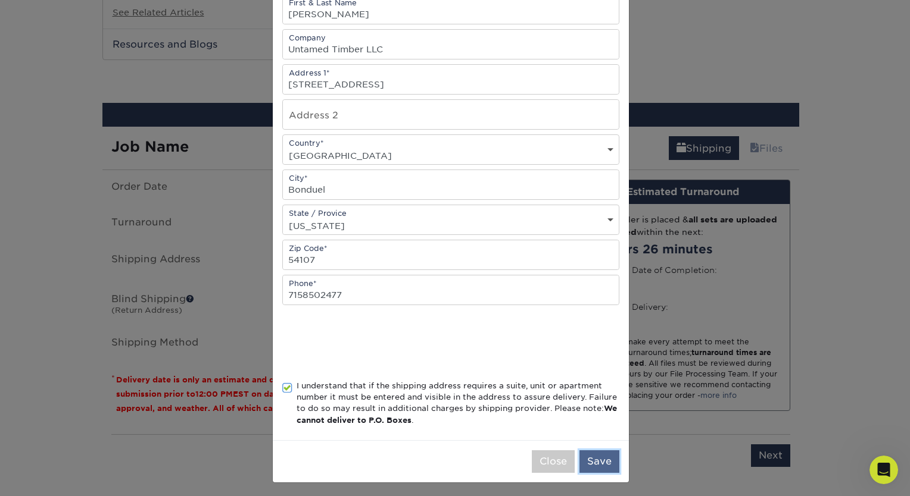
click at [609, 463] on button "Save" at bounding box center [599, 462] width 40 height 23
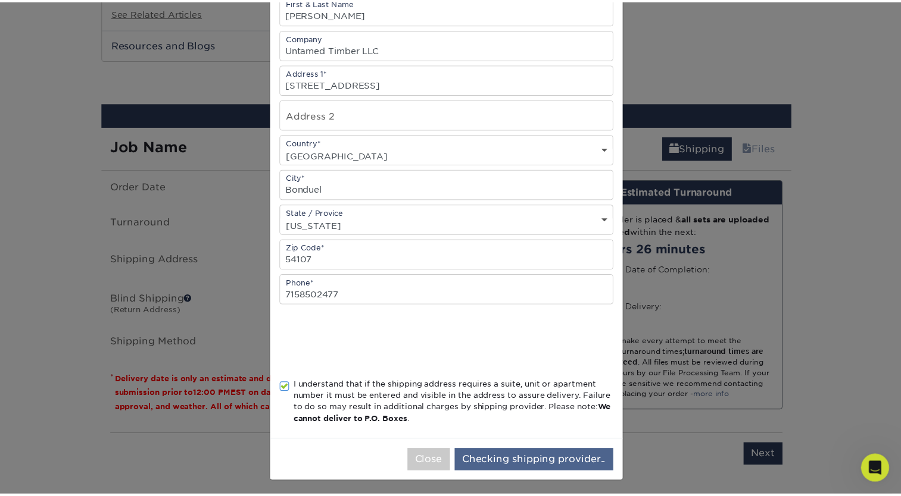
scroll to position [0, 0]
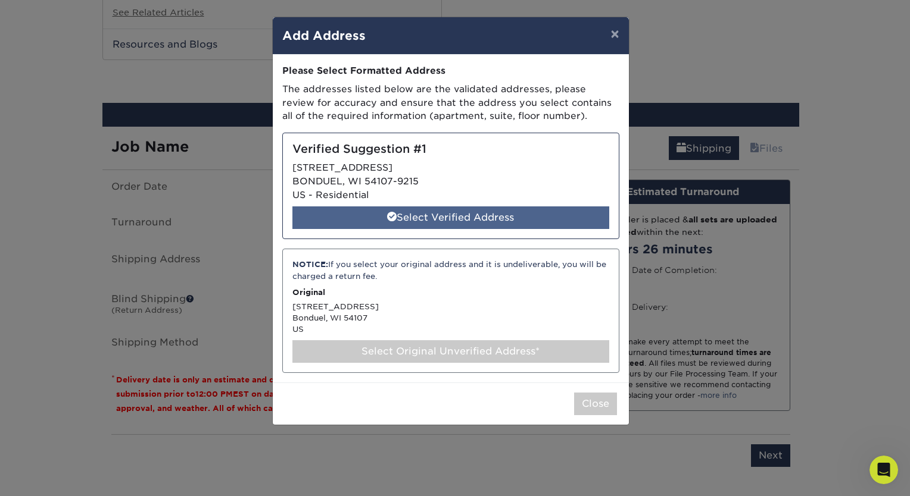
click at [457, 214] on div "Select Verified Address" at bounding box center [450, 218] width 317 height 23
select select "285356"
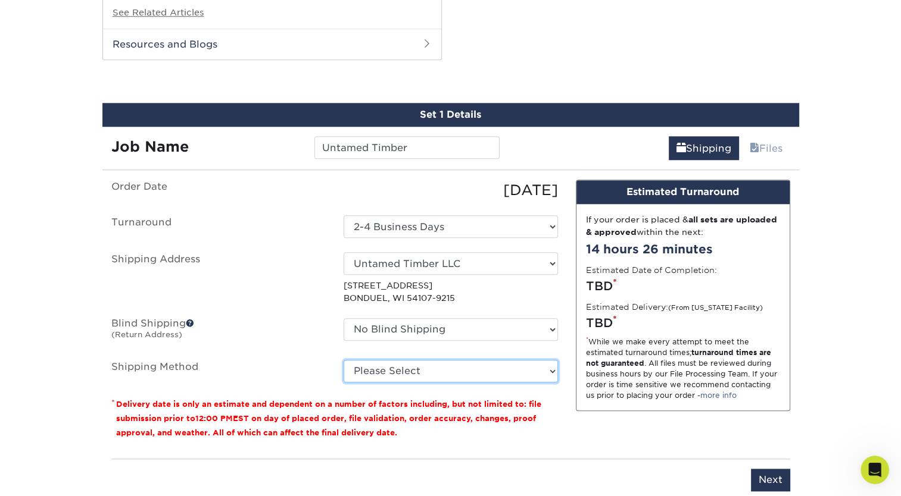
click at [466, 365] on select "Please Select Ground Shipping (+$8.96) 3 Day Shipping Service (+$26.64) 2 Day A…" at bounding box center [450, 371] width 214 height 23
select select "03"
click at [343, 360] on select "Please Select Ground Shipping (+$8.96) 3 Day Shipping Service (+$26.64) 2 Day A…" at bounding box center [450, 371] width 214 height 23
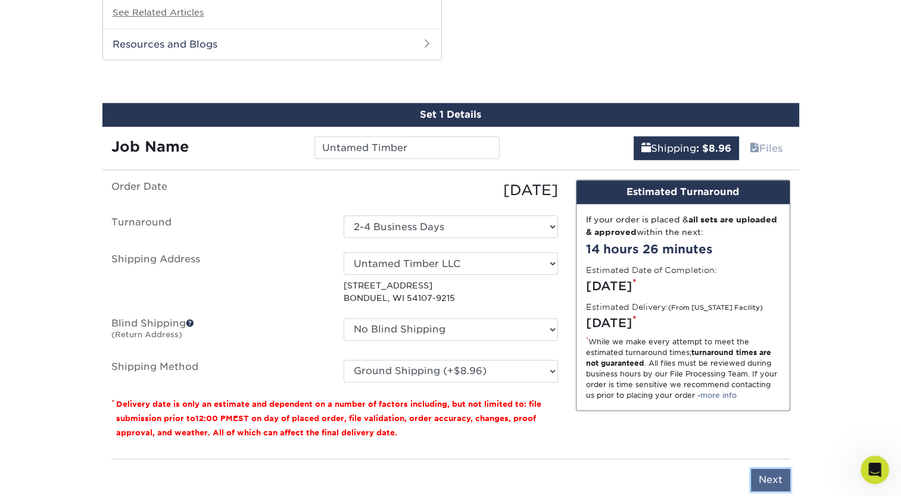
click at [774, 480] on input "Next" at bounding box center [770, 480] width 39 height 23
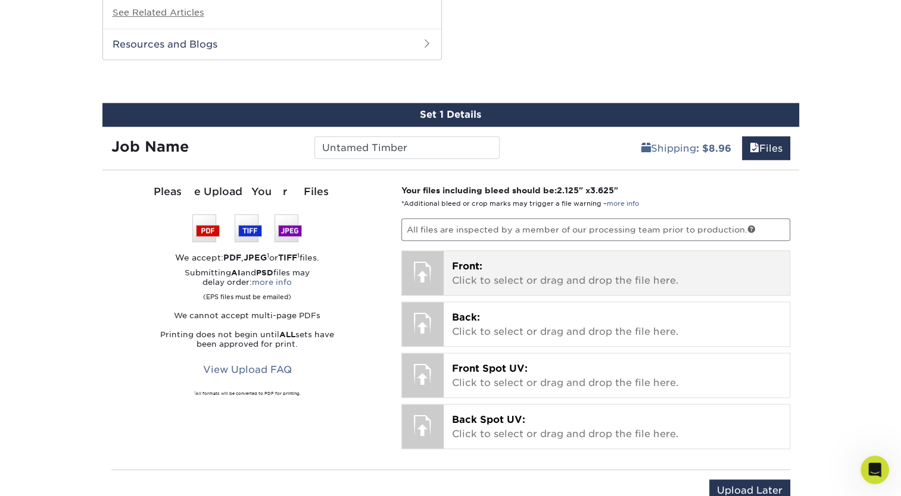
click at [660, 273] on p "Front: Click to select or drag and drop the file here." at bounding box center [616, 274] width 329 height 29
click at [483, 289] on div "Front: Click to select or drag and drop the file here. Choose file" at bounding box center [616, 273] width 346 height 44
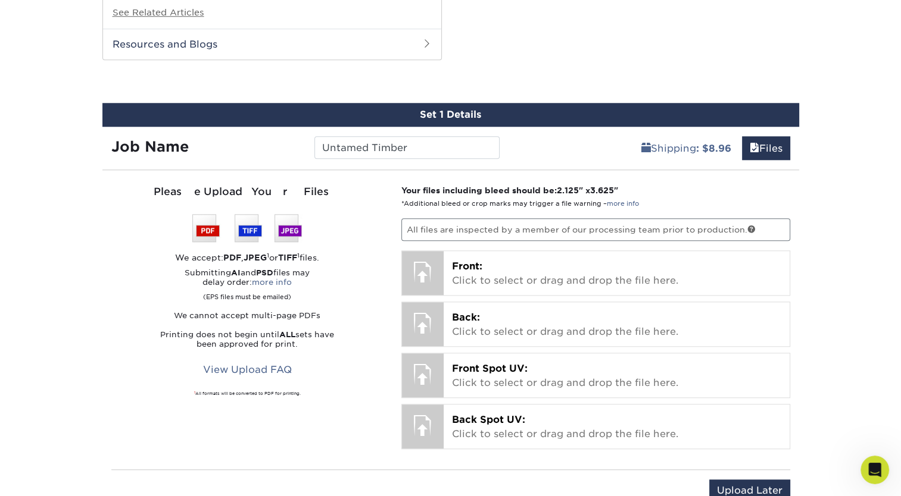
click at [529, 227] on p "All files are inspected by a member of our processing team prior to production." at bounding box center [595, 229] width 389 height 23
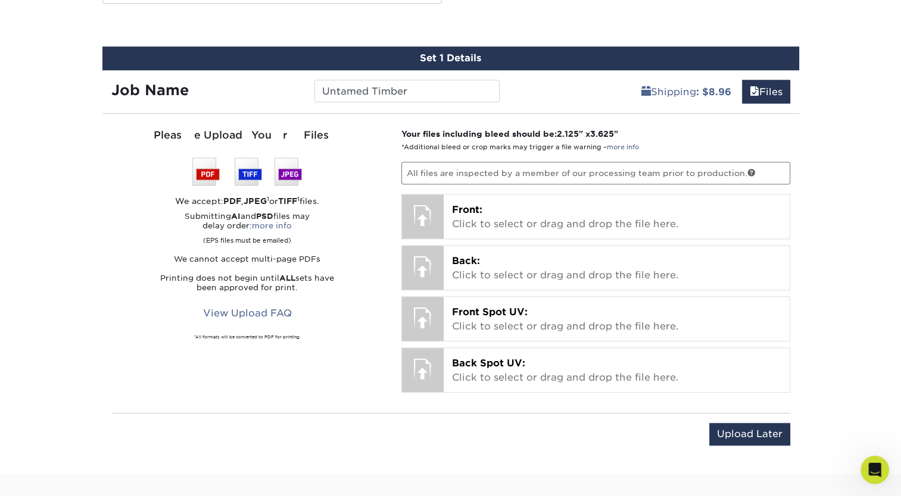
scroll to position [1194, 0]
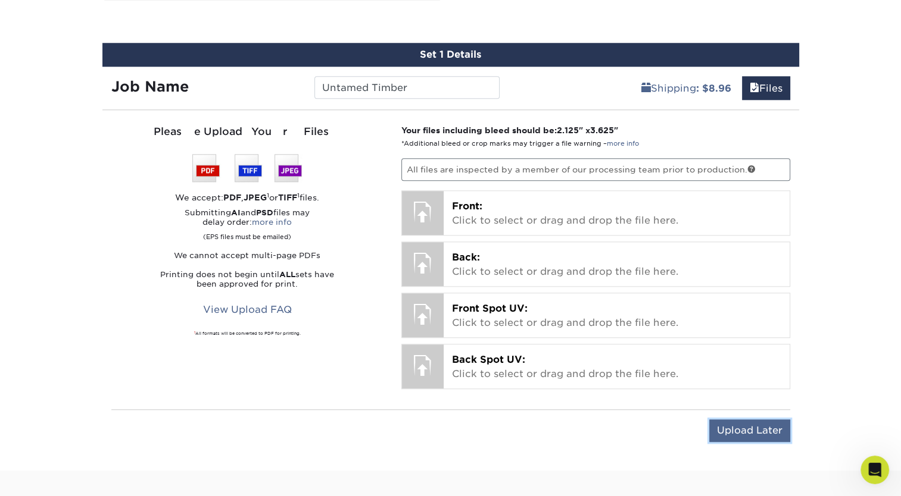
click at [767, 437] on input "Upload Later" at bounding box center [749, 431] width 81 height 23
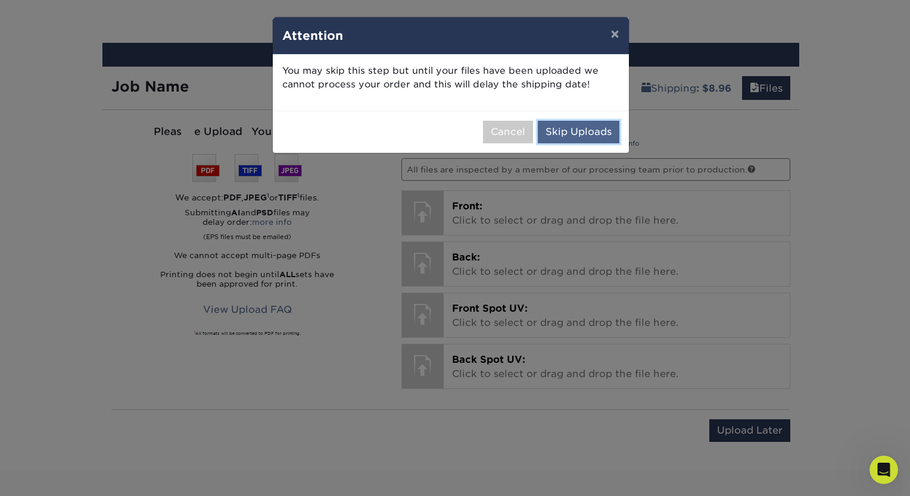
click at [587, 138] on button "Skip Uploads" at bounding box center [579, 132] width 82 height 23
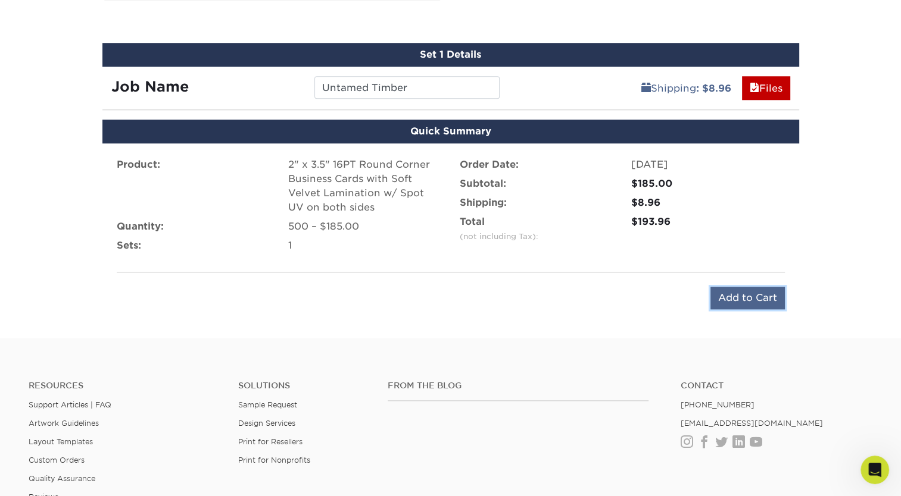
click at [720, 289] on input "Add to Cart" at bounding box center [747, 298] width 74 height 23
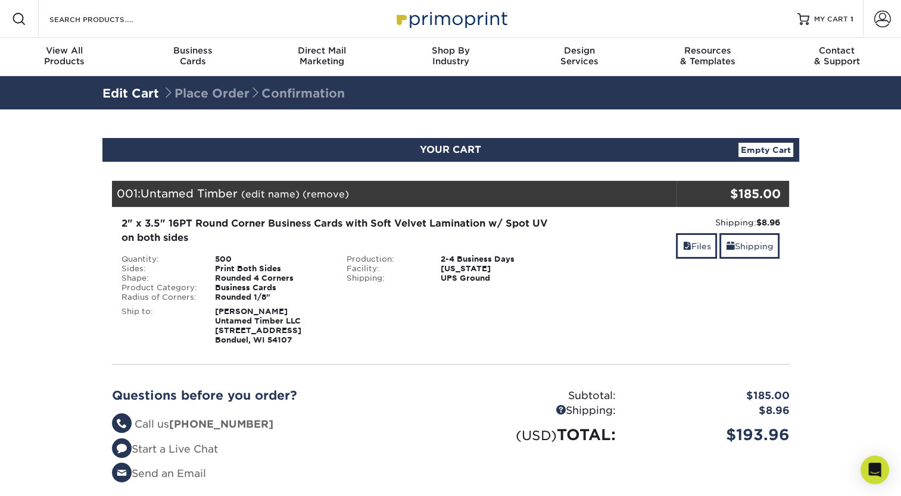
scroll to position [61, 0]
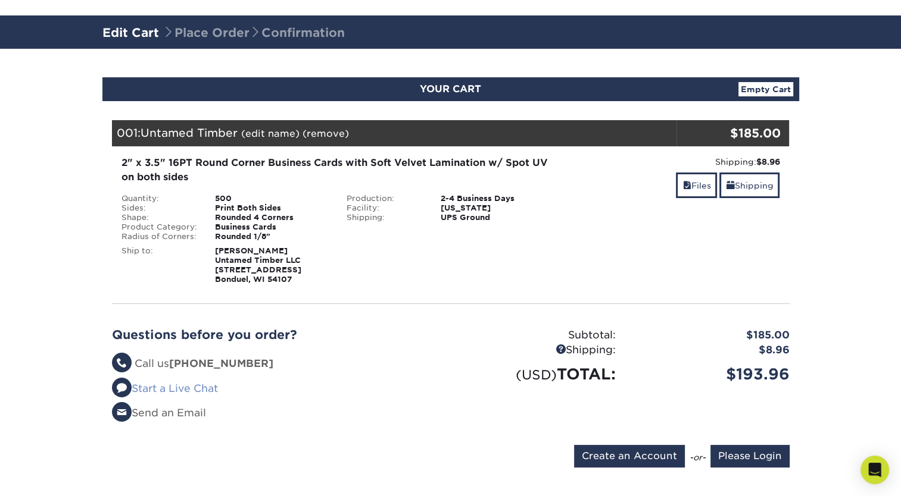
click at [143, 393] on link "Start a Live Chat" at bounding box center [165, 389] width 106 height 12
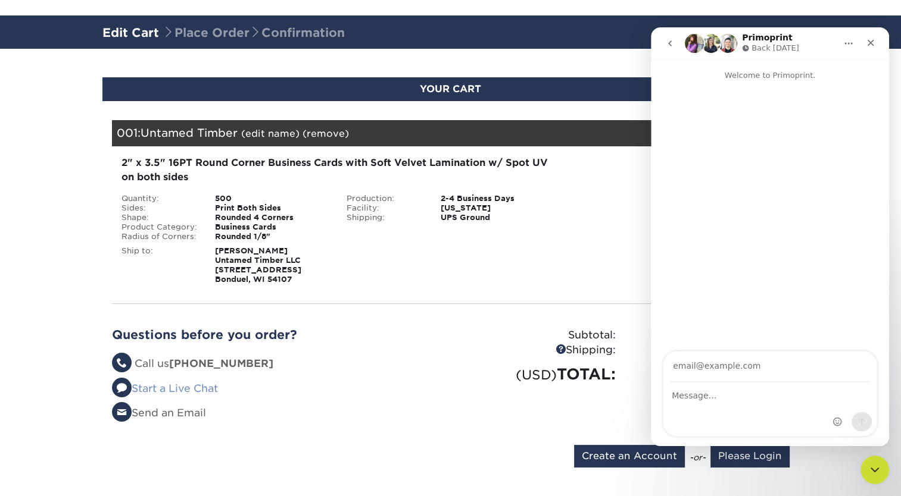
scroll to position [0, 0]
click at [867, 46] on icon "Close" at bounding box center [871, 43] width 10 height 10
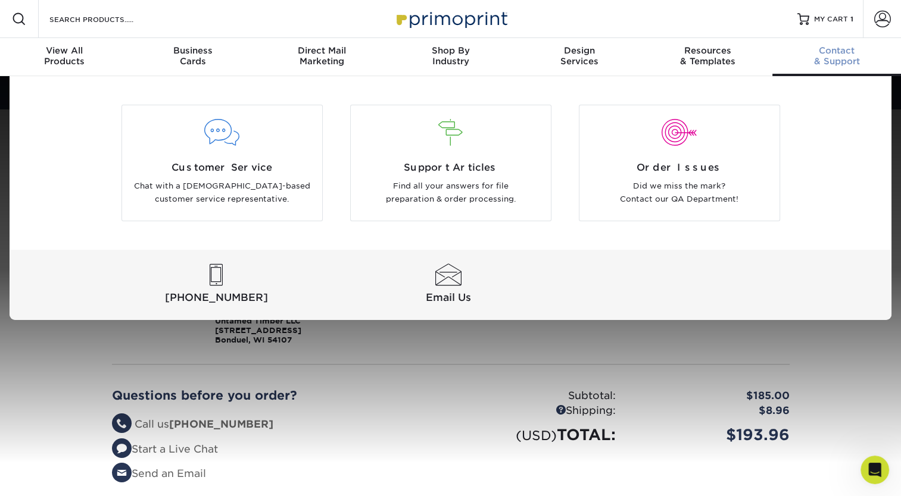
click at [833, 60] on div "Contact & Support" at bounding box center [836, 55] width 129 height 21
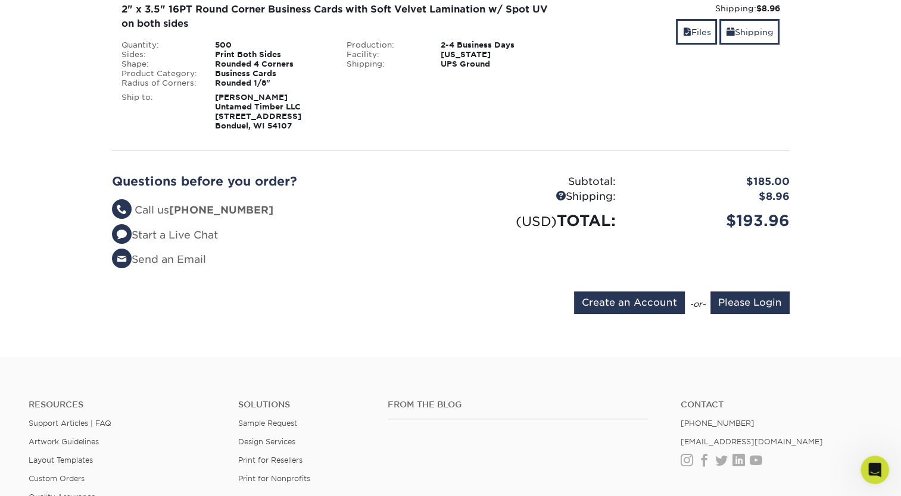
scroll to position [255, 0]
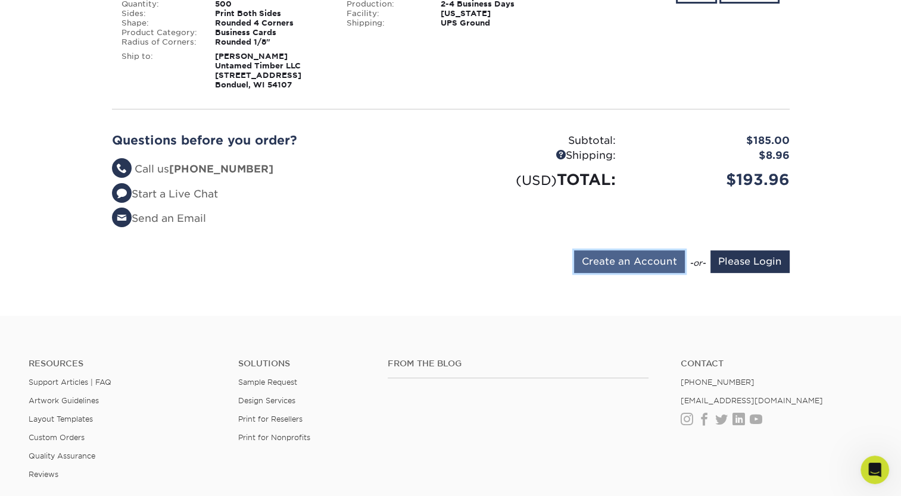
click at [662, 263] on input "Create an Account" at bounding box center [629, 262] width 111 height 23
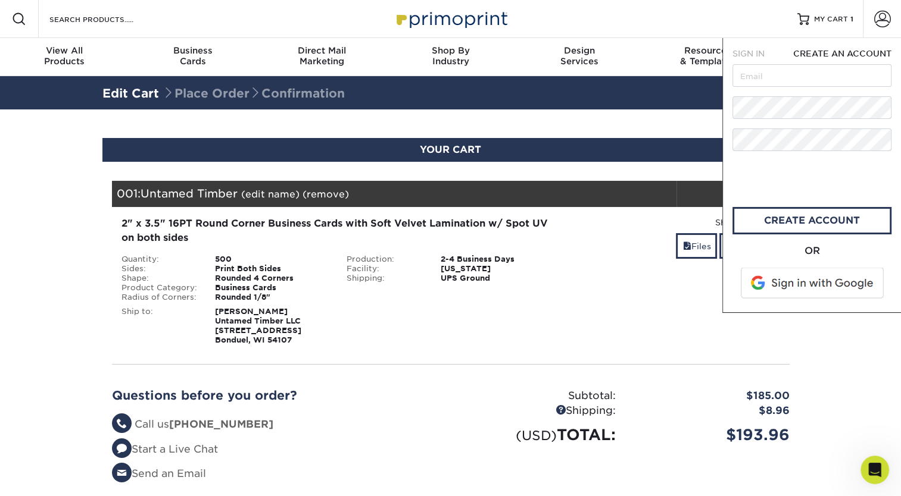
scroll to position [0, 0]
click at [662, 263] on div "Shipping: $8.96 Discount: - $0.00 Files Shipping" at bounding box center [676, 281] width 226 height 129
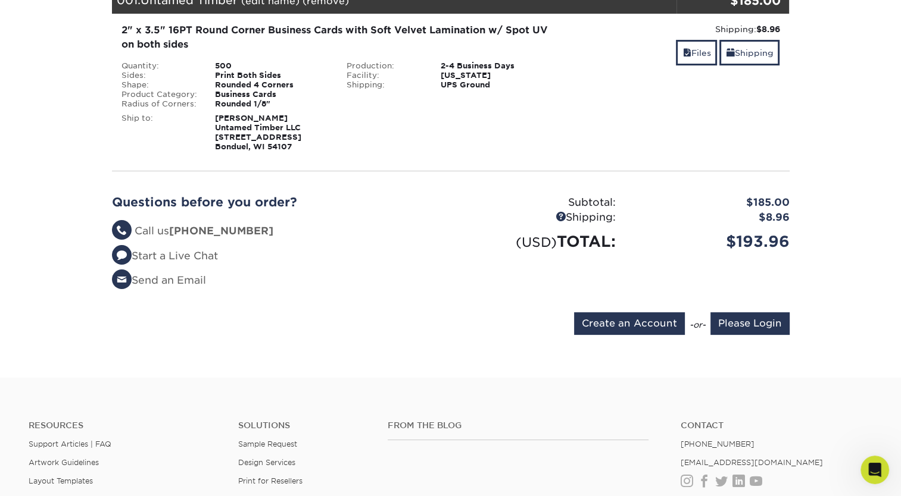
scroll to position [198, 0]
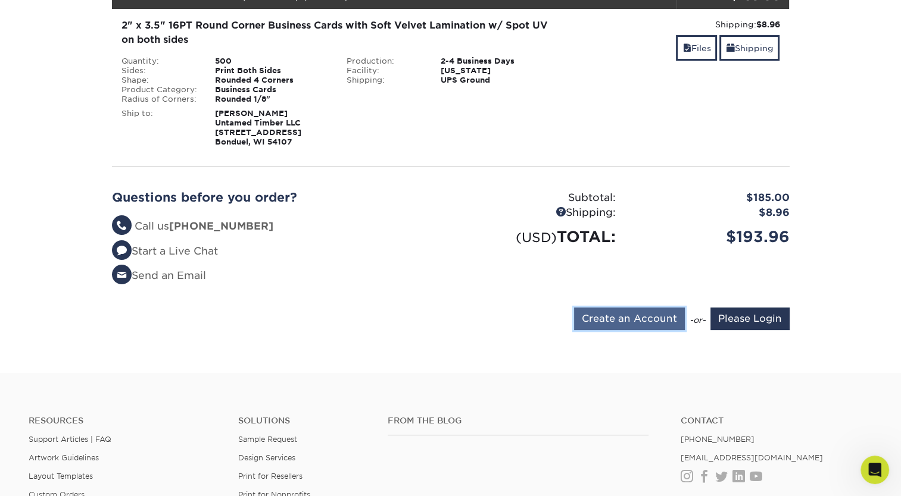
click at [639, 315] on input "Create an Account" at bounding box center [629, 319] width 111 height 23
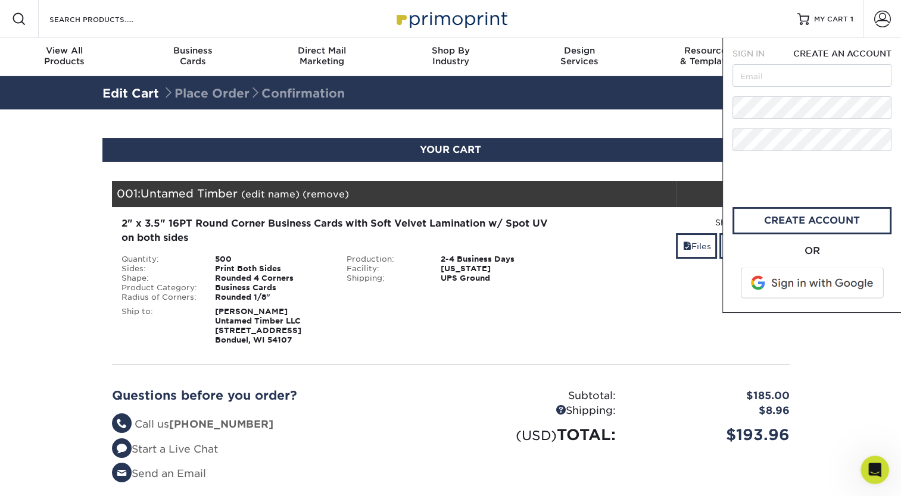
scroll to position [0, 0]
click at [786, 82] on input "text" at bounding box center [811, 75] width 159 height 23
type input "mikaylahix@yahoo.com"
click at [776, 223] on link "create account" at bounding box center [811, 220] width 159 height 27
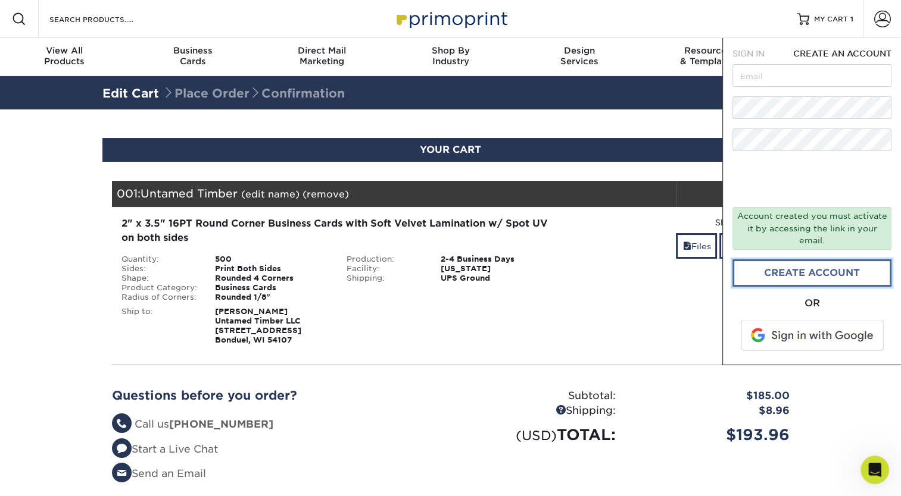
click at [798, 270] on link "CREATE ACCOUNT" at bounding box center [811, 273] width 159 height 27
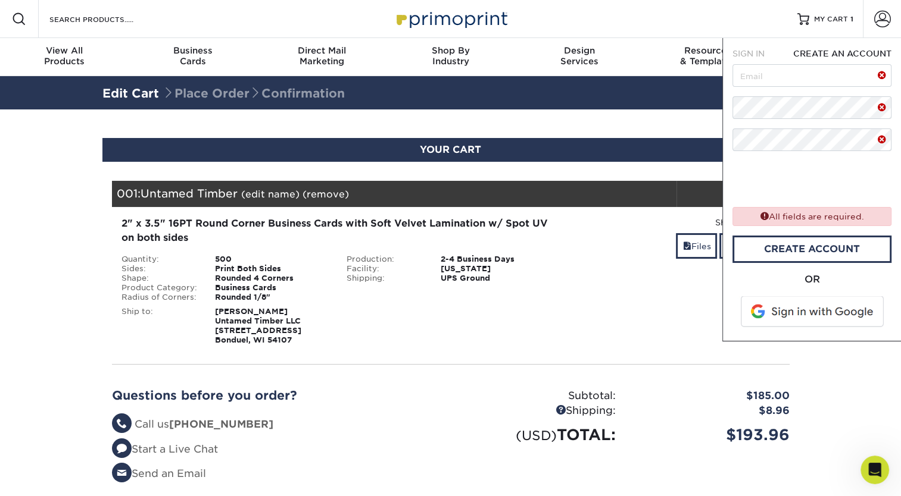
click at [512, 342] on div "Blind Ship:" at bounding box center [451, 323] width 226 height 43
